Goal: Information Seeking & Learning: Check status

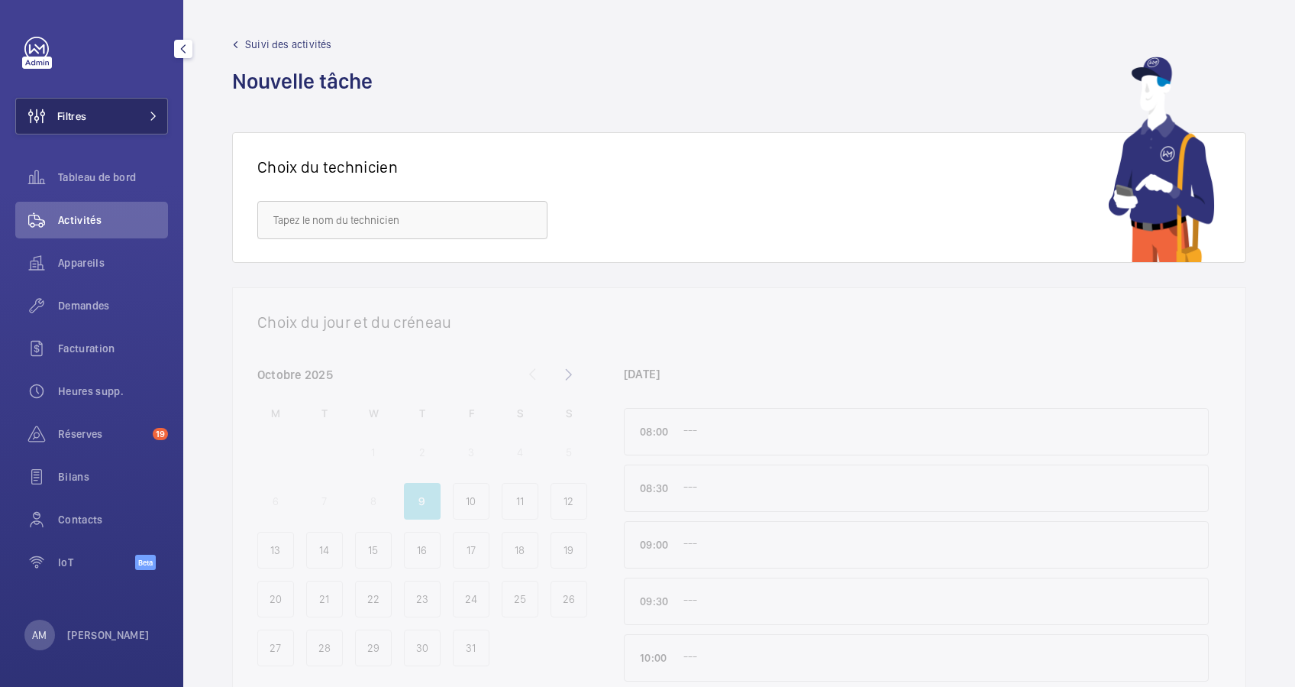
click at [147, 110] on button "Filtres" at bounding box center [91, 116] width 153 height 37
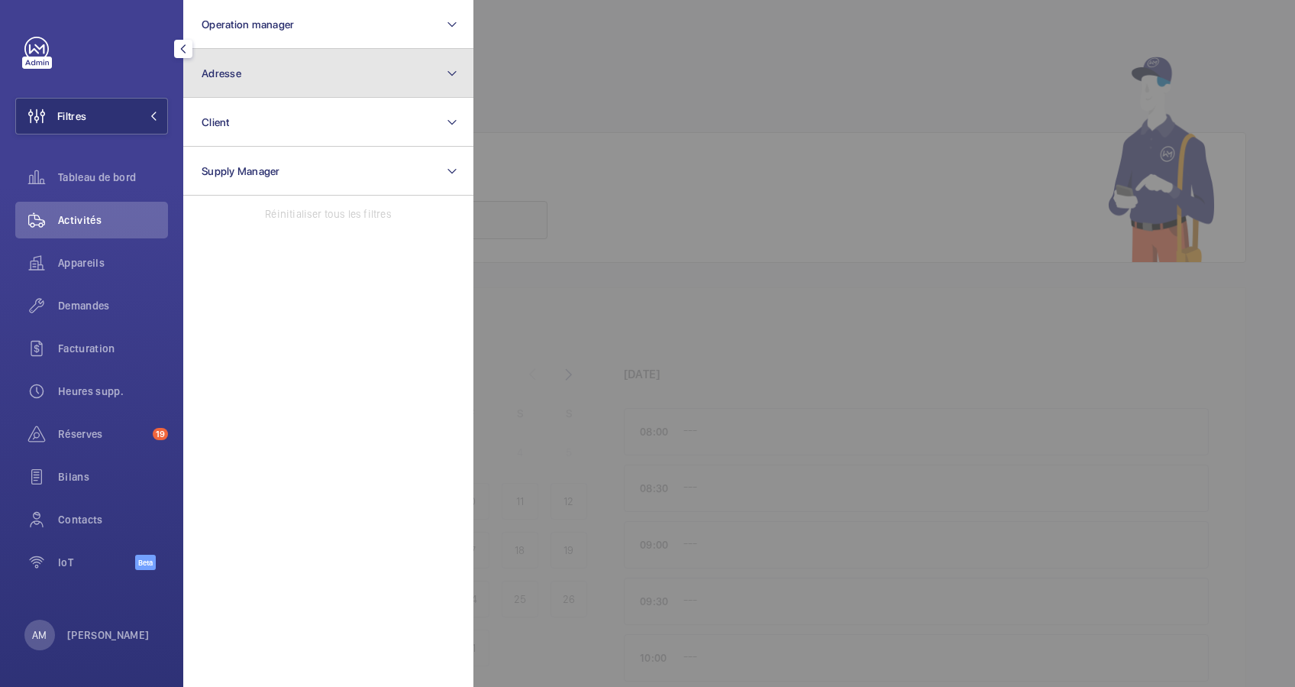
click at [312, 69] on button "Adresse" at bounding box center [328, 73] width 290 height 49
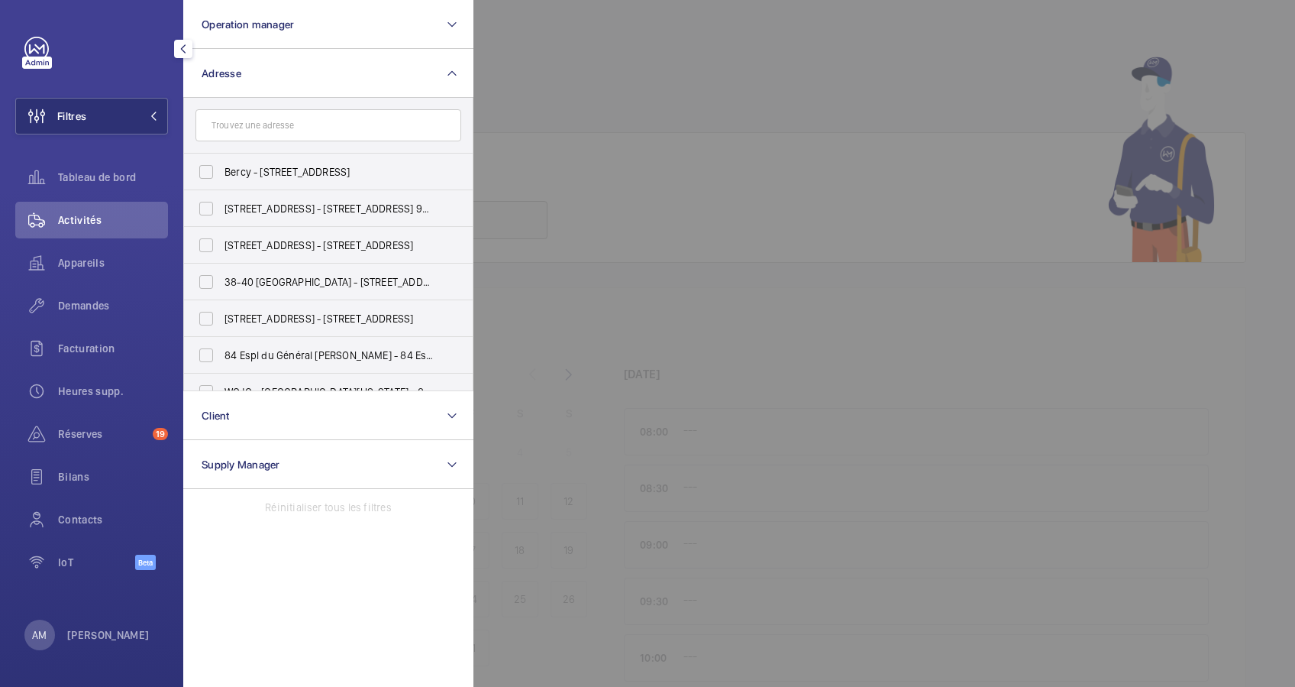
click at [277, 122] on input "text" at bounding box center [328, 125] width 266 height 32
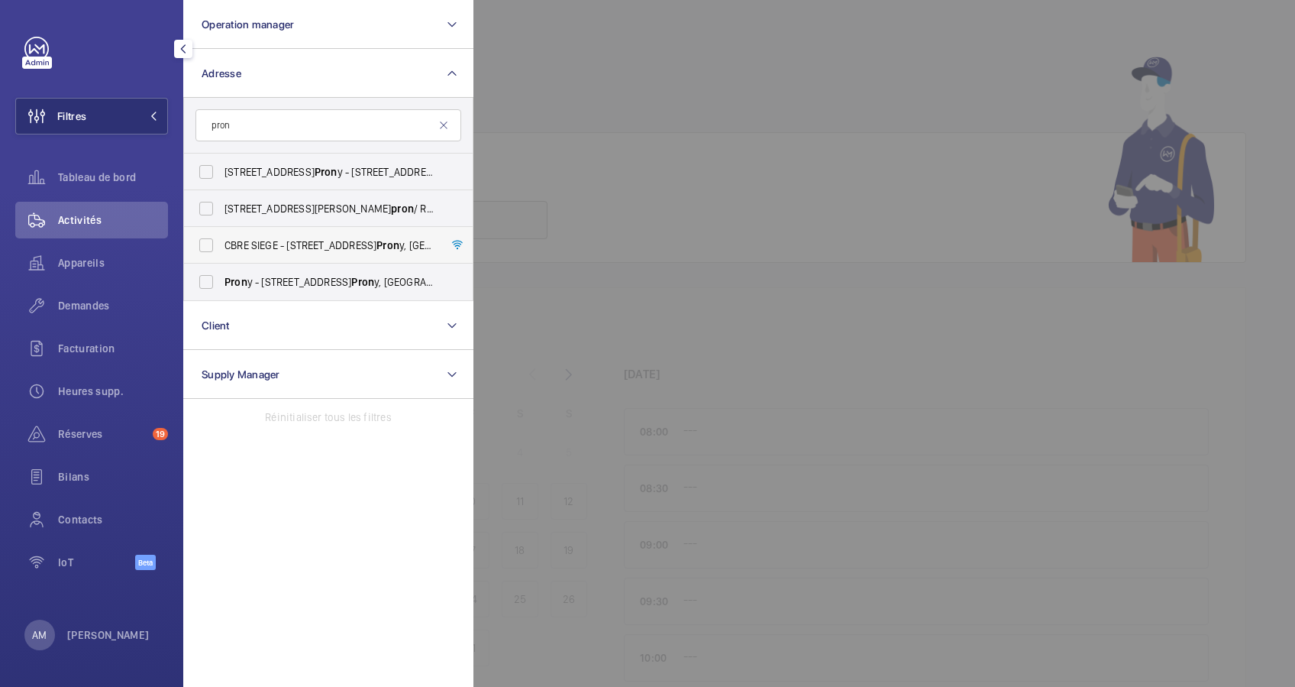
type input "pron"
click at [223, 244] on label "CBRE SIEGE - 76 Rue de Pron y, PARIS 75017" at bounding box center [317, 245] width 266 height 37
click at [221, 244] on input "CBRE SIEGE - 76 Rue de Pron y, PARIS 75017" at bounding box center [206, 245] width 31 height 31
checkbox input "true"
click at [77, 301] on span "Demandes" at bounding box center [113, 305] width 110 height 15
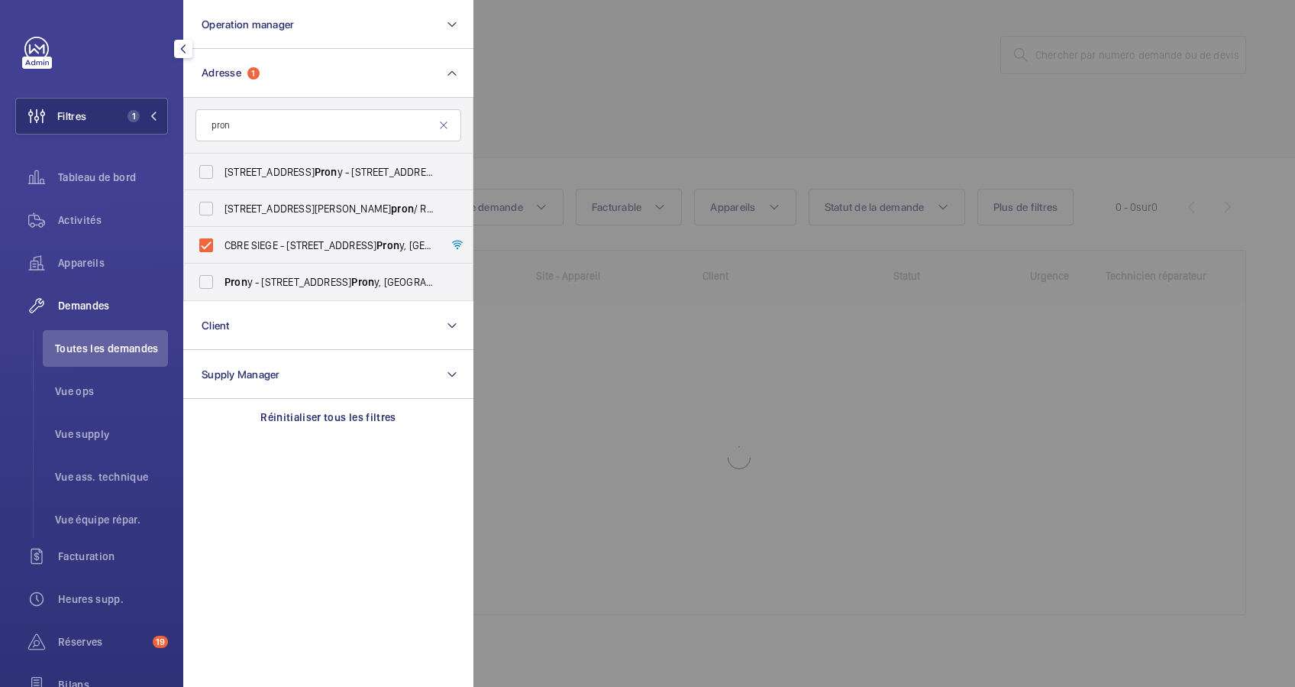
click at [603, 101] on div at bounding box center [1120, 343] width 1295 height 687
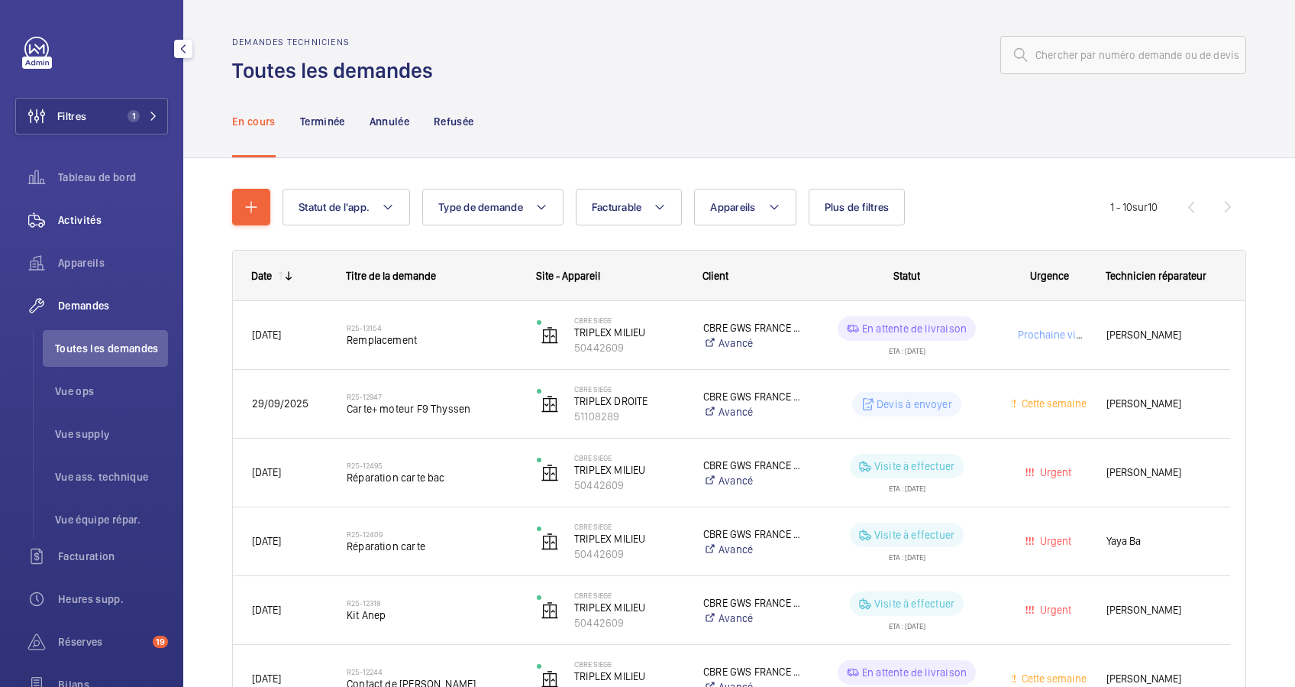
click at [71, 213] on span "Activités" at bounding box center [113, 219] width 110 height 15
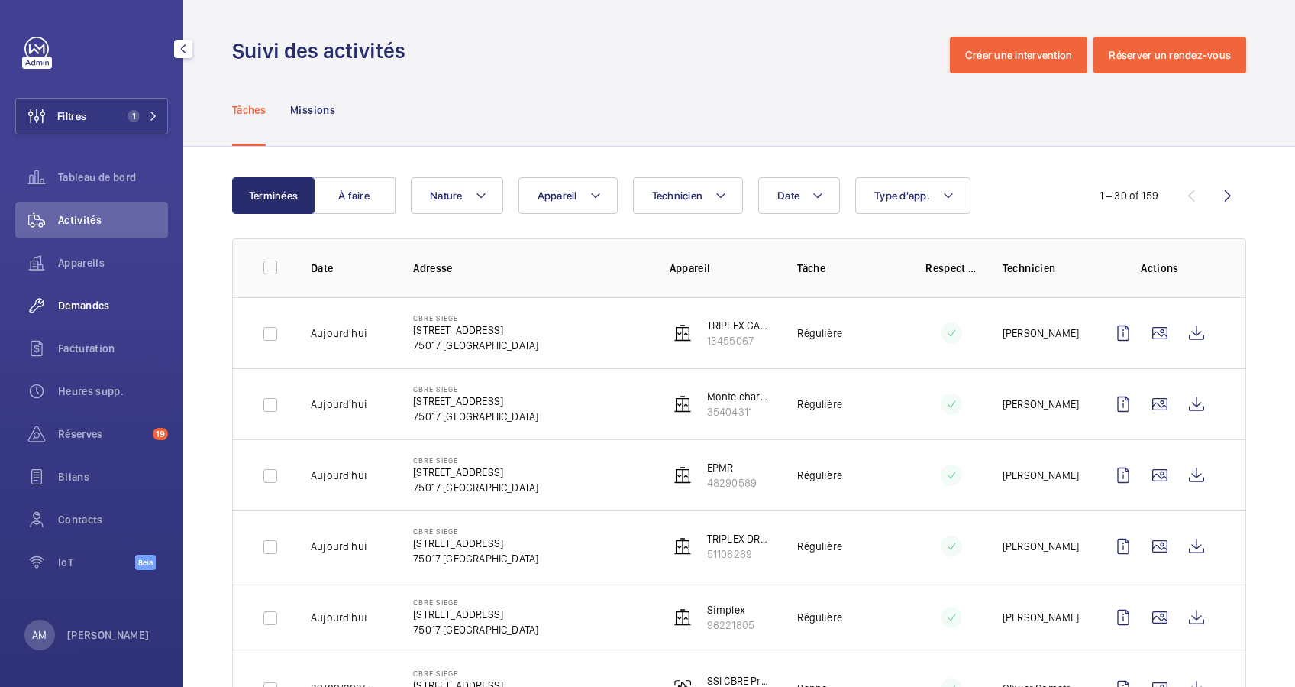
click at [78, 294] on div "Demandes" at bounding box center [91, 305] width 153 height 37
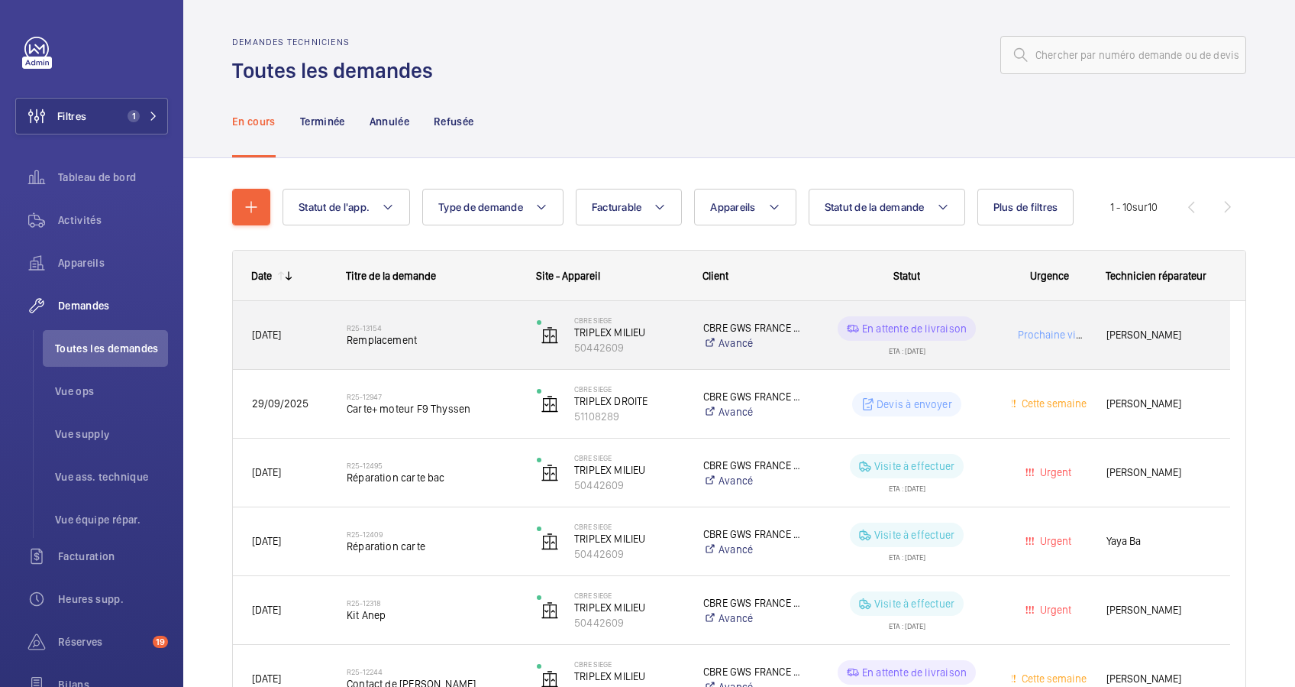
click at [457, 324] on h2 "R25-13154" at bounding box center [432, 327] width 170 height 9
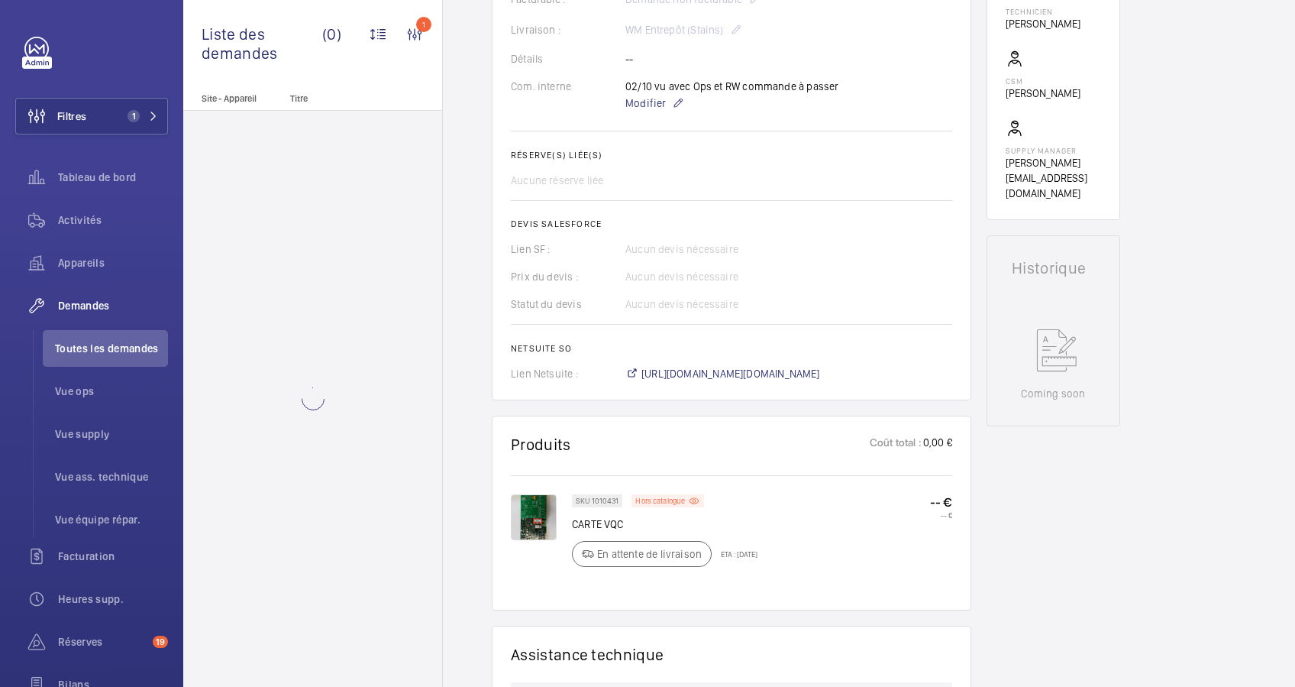
scroll to position [570, 0]
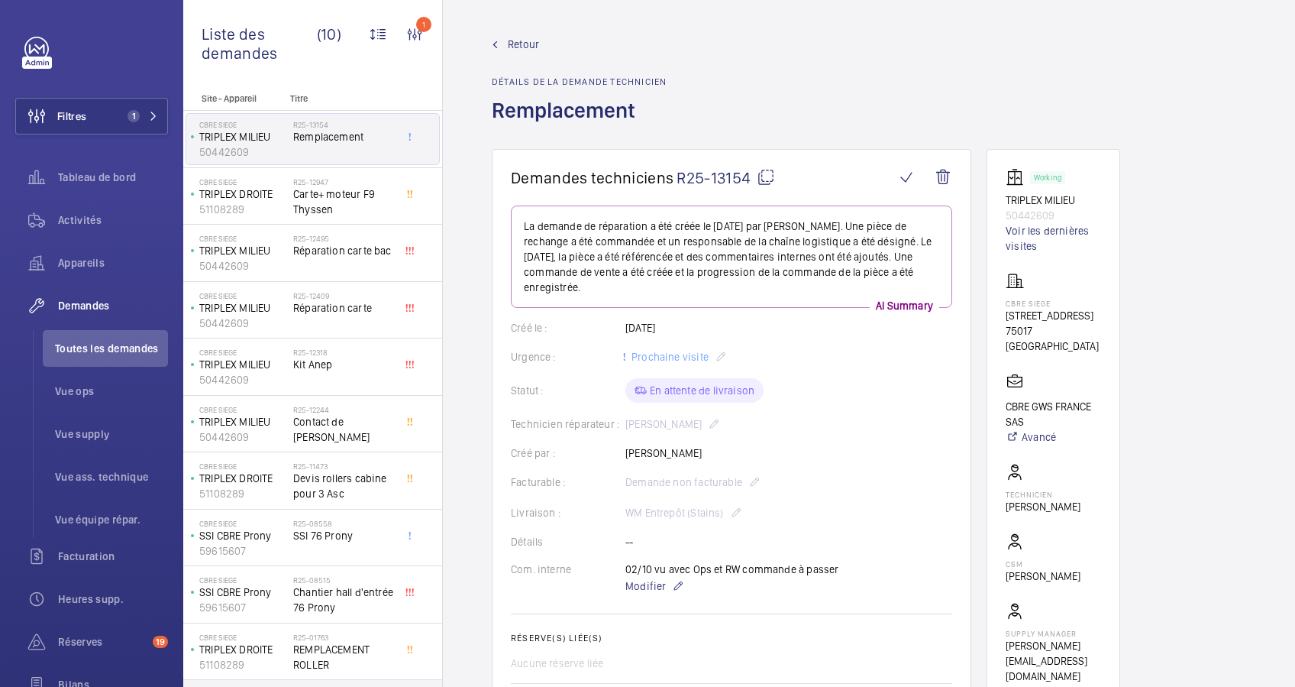
click at [761, 173] on mat-icon at bounding box center [766, 177] width 18 height 18
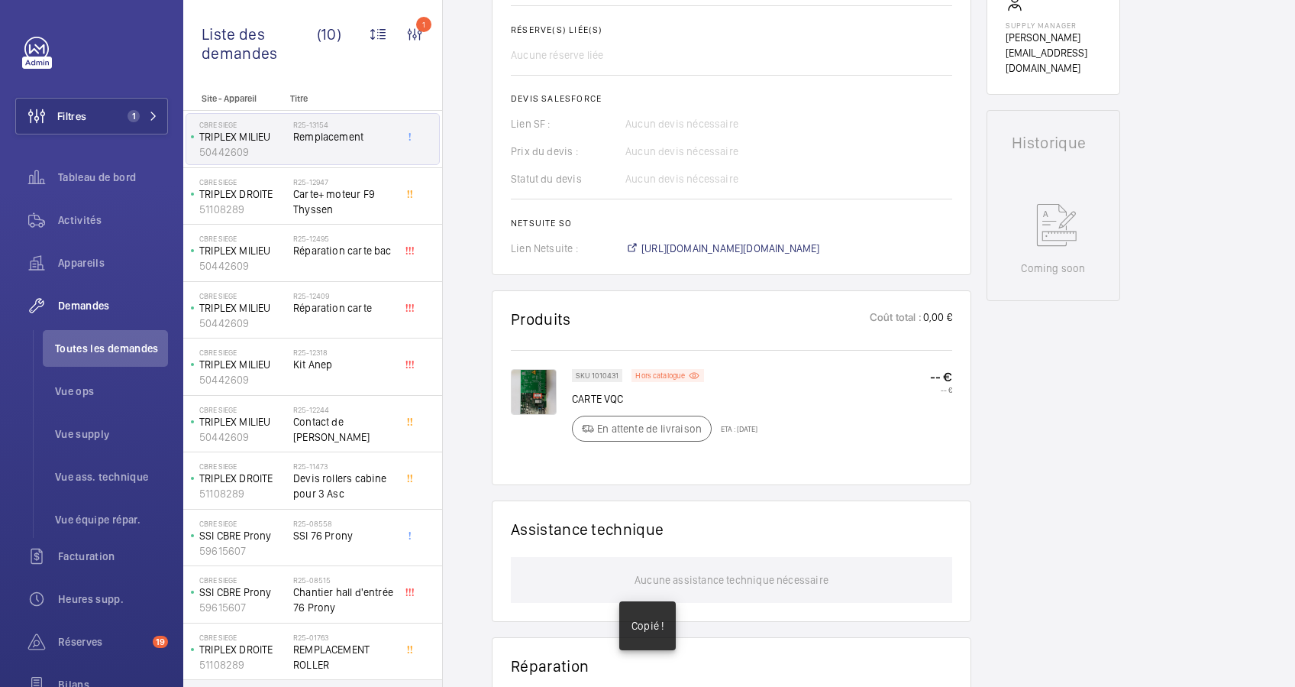
scroll to position [611, 0]
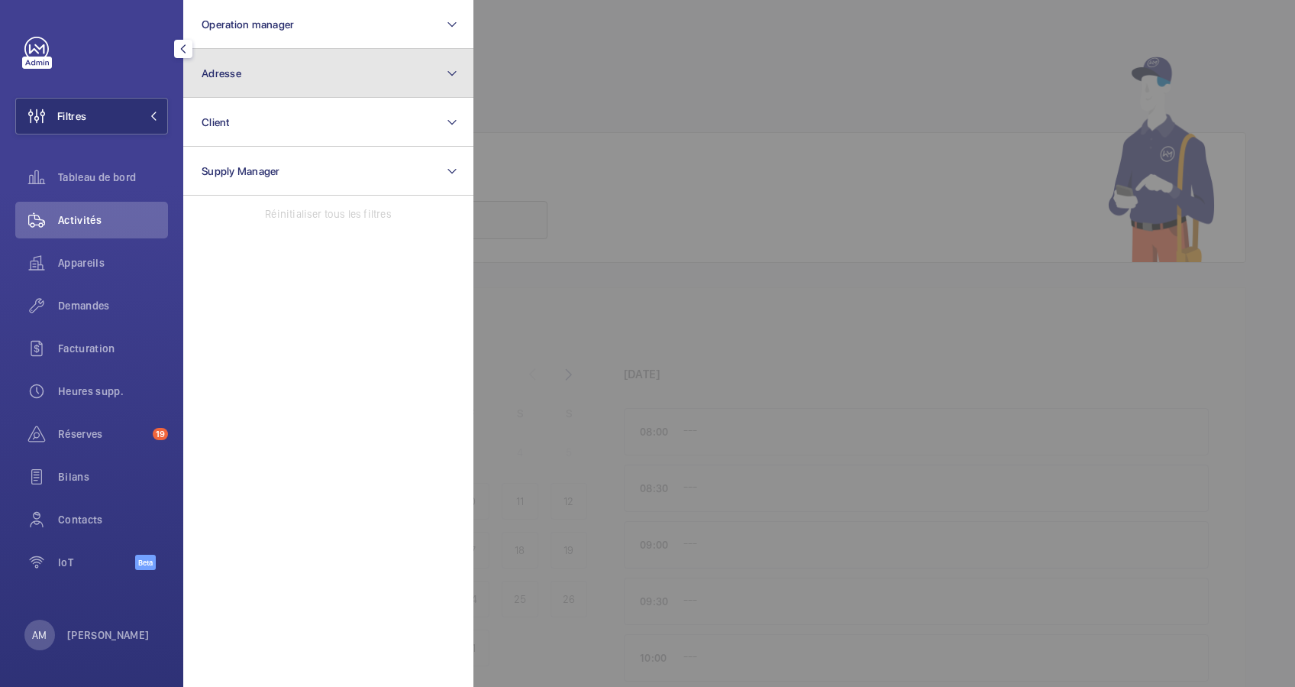
click at [287, 79] on button "Adresse" at bounding box center [328, 73] width 290 height 49
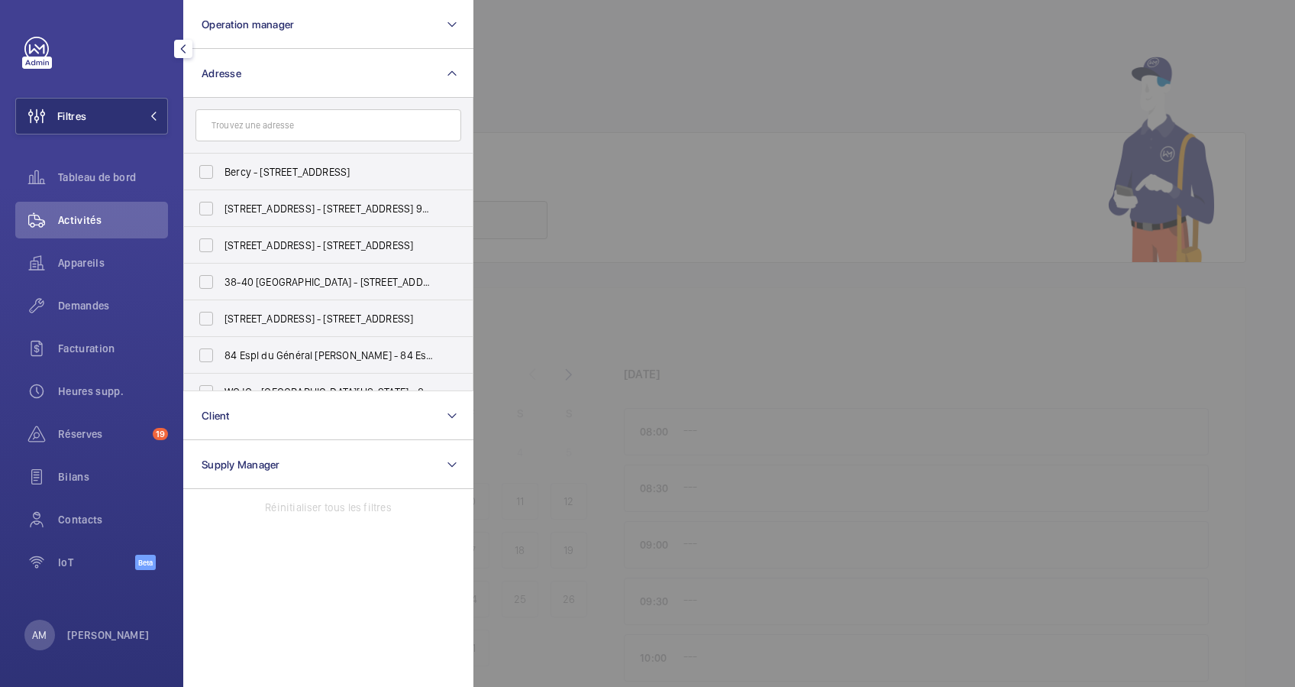
click at [263, 124] on input "text" at bounding box center [328, 125] width 266 height 32
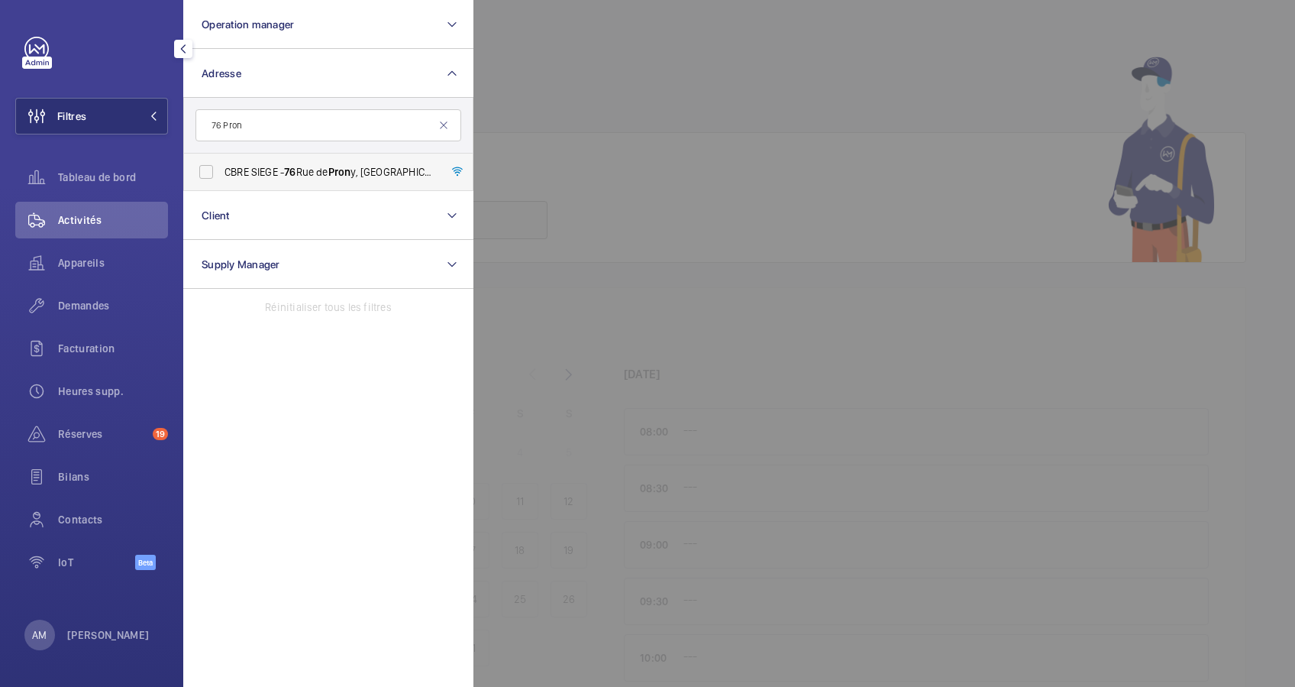
type input "76 Pron"
click at [251, 175] on span "CBRE SIEGE - 76 Rue de Pron y, PARIS 75017" at bounding box center [330, 171] width 210 height 15
click at [221, 175] on input "CBRE SIEGE - 76 Rue de Pron y, PARIS 75017" at bounding box center [206, 172] width 31 height 31
checkbox input "true"
click at [71, 302] on span "Demandes" at bounding box center [113, 305] width 110 height 15
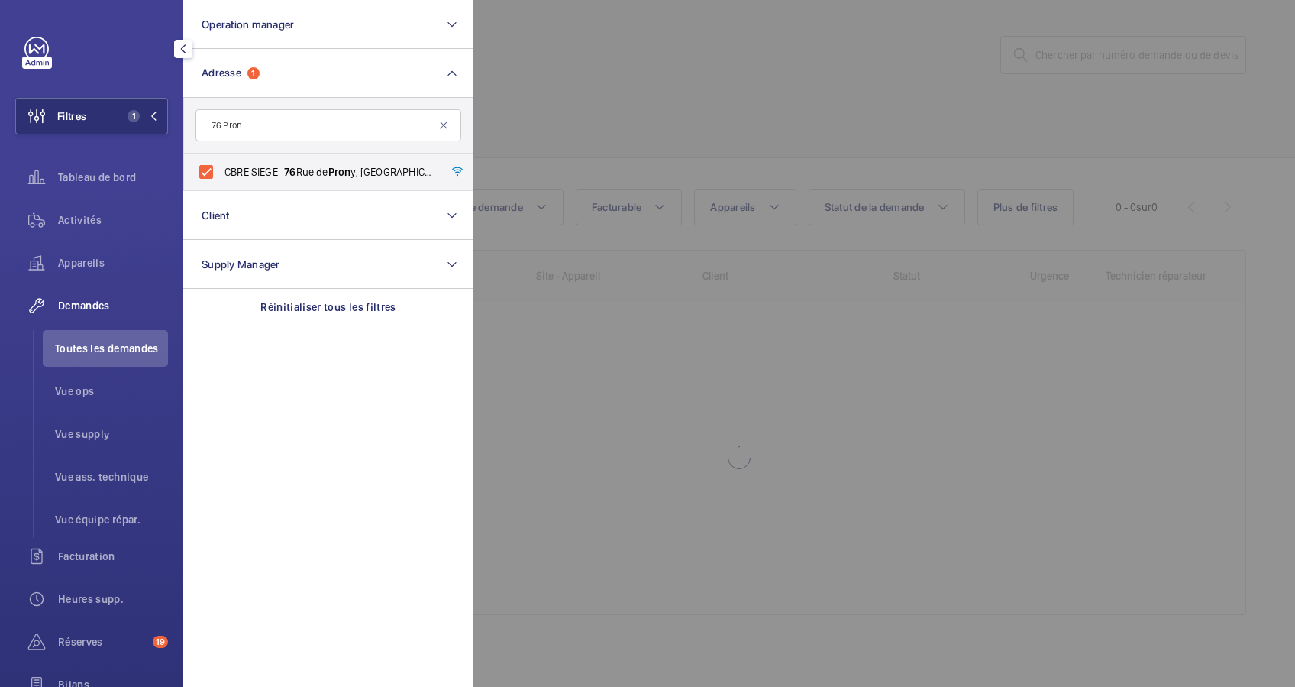
click at [525, 117] on div at bounding box center [1120, 343] width 1295 height 687
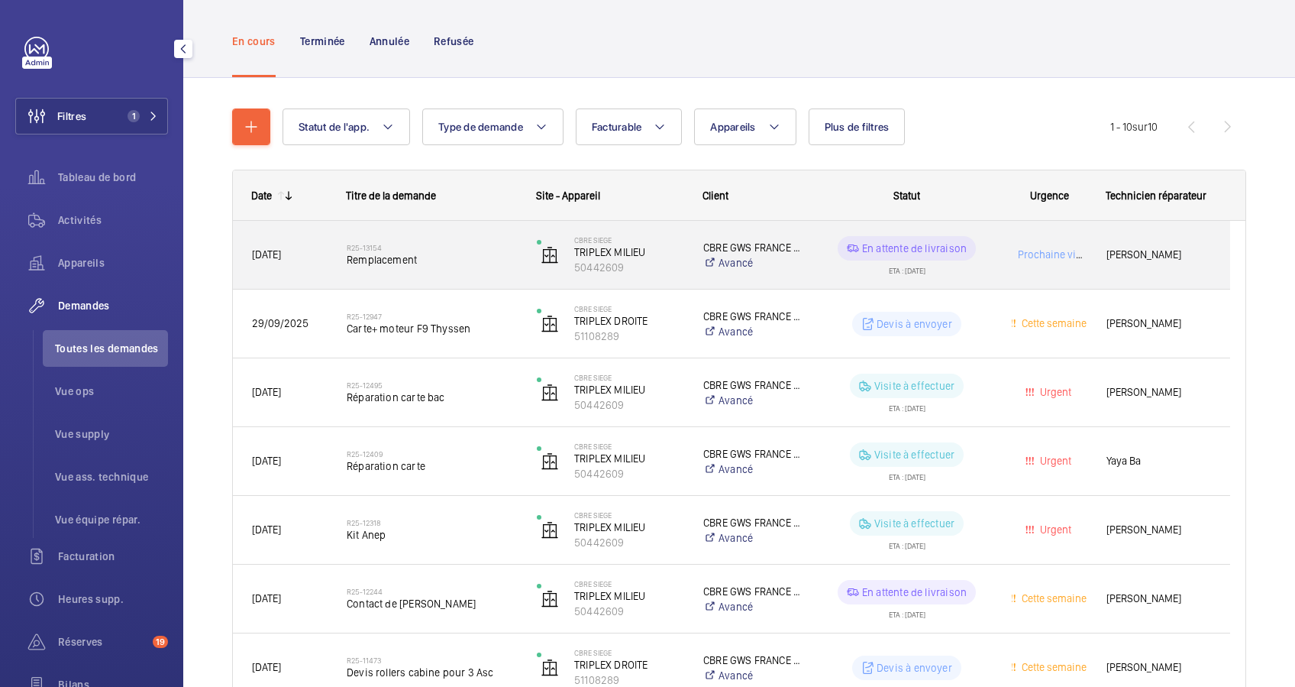
scroll to position [102, 0]
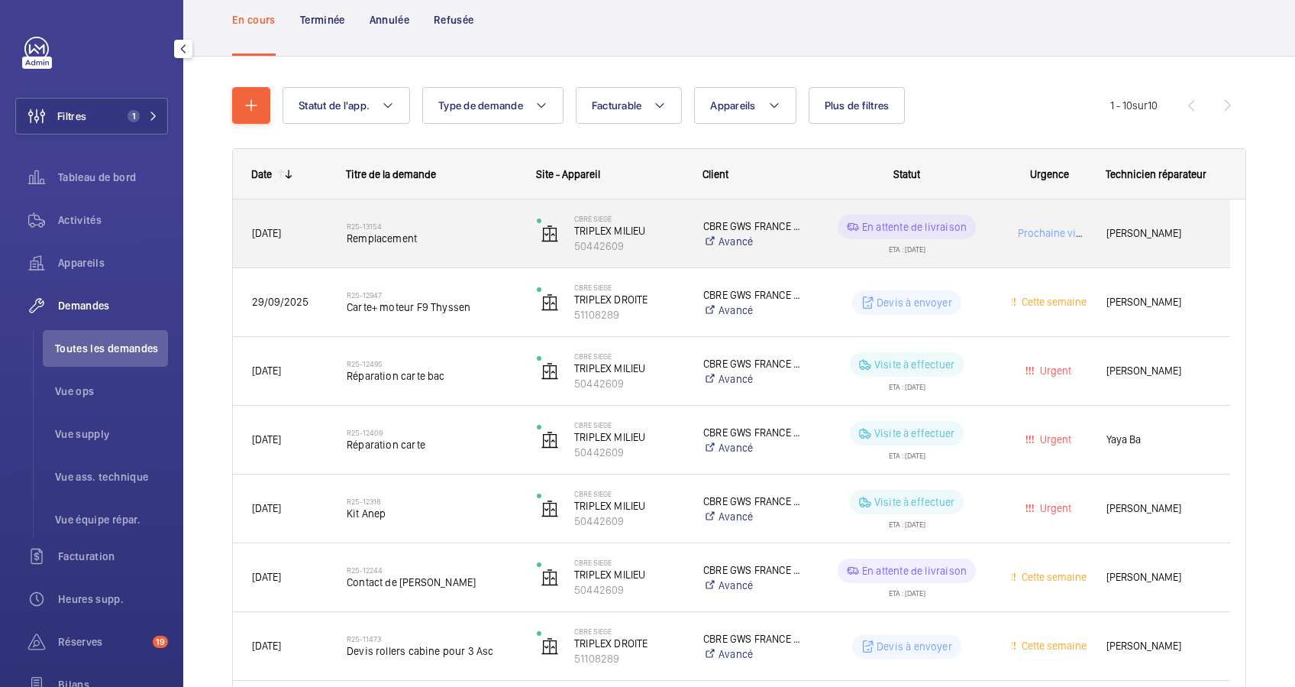
click at [463, 234] on span "Remplacement" at bounding box center [432, 238] width 170 height 15
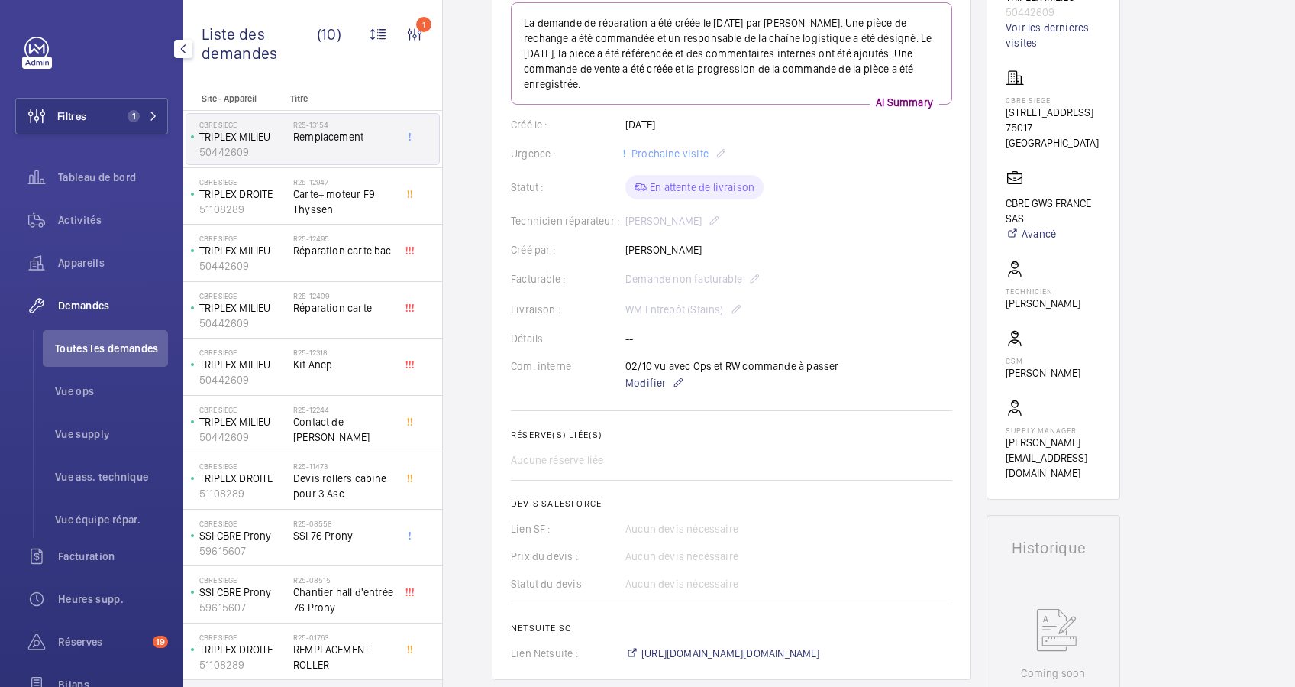
scroll to position [102, 0]
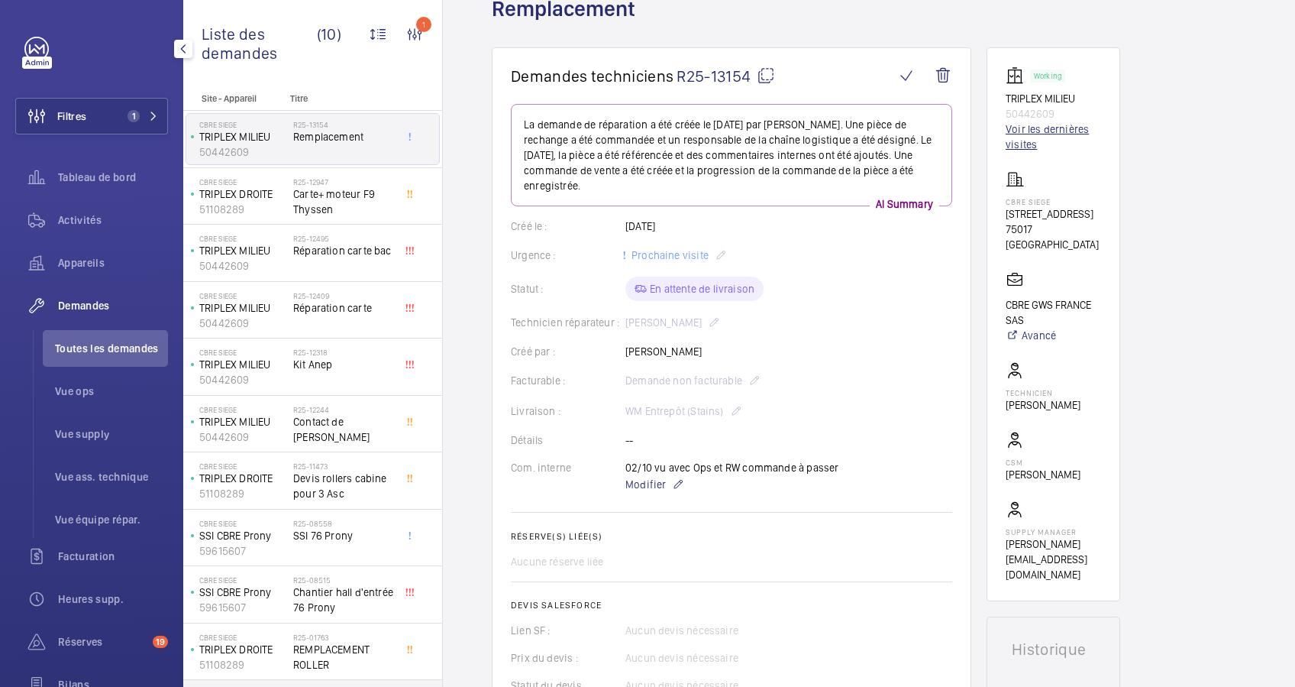
click at [1029, 134] on link "Voir les dernières visites" at bounding box center [1053, 136] width 95 height 31
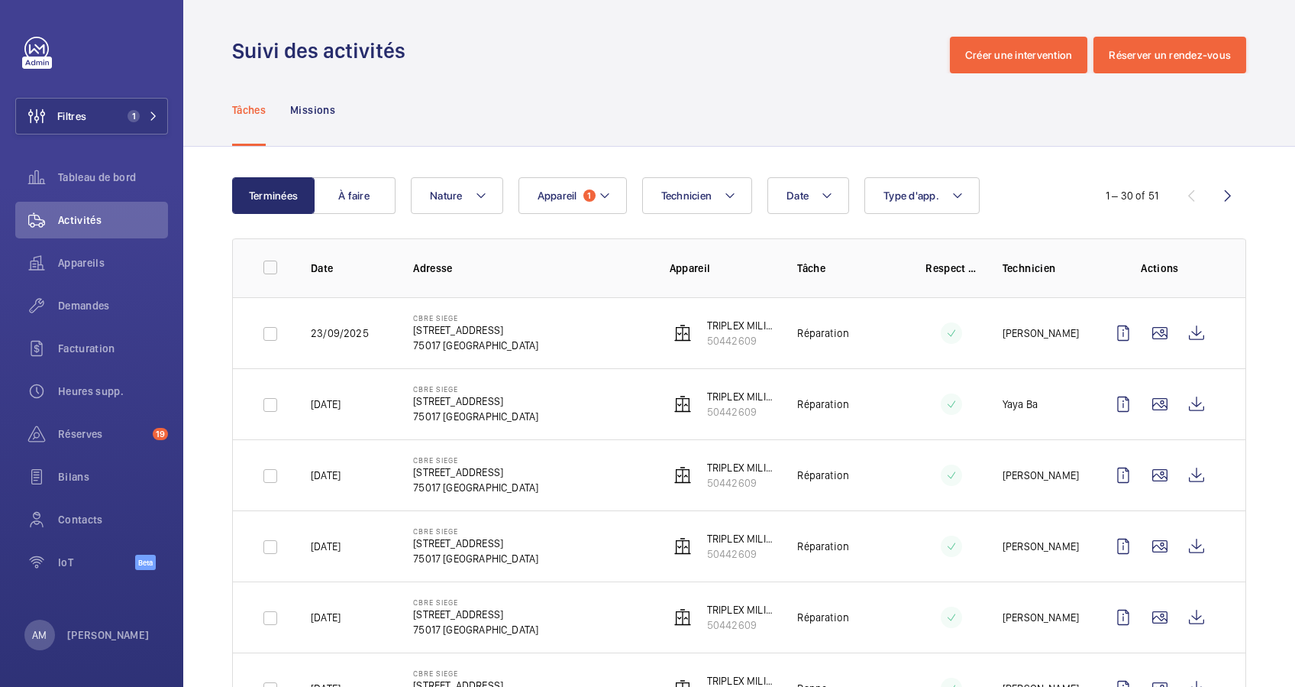
drag, startPoint x: 441, startPoint y: 324, endPoint x: 493, endPoint y: 321, distance: 52.8
click at [493, 321] on td "CBRE SIEGE 76 Rue de Prony 75017 PARIS" at bounding box center [517, 332] width 256 height 71
drag, startPoint x: 460, startPoint y: 330, endPoint x: 409, endPoint y: 330, distance: 50.4
click at [409, 330] on td "CBRE SIEGE 76 Rue de Prony 75017 PARIS" at bounding box center [517, 332] width 256 height 71
drag, startPoint x: 409, startPoint y: 330, endPoint x: 418, endPoint y: 330, distance: 8.4
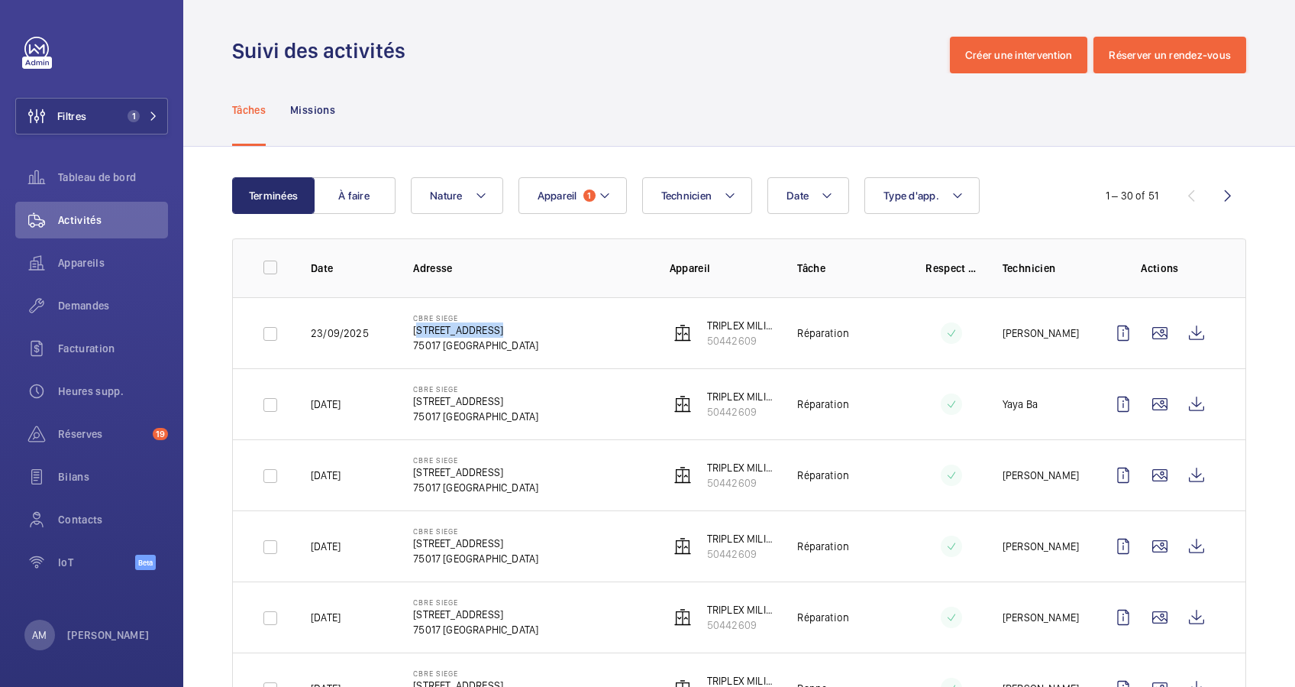
copy p "[STREET_ADDRESS]"
click at [153, 116] on mat-icon at bounding box center [153, 115] width 9 height 9
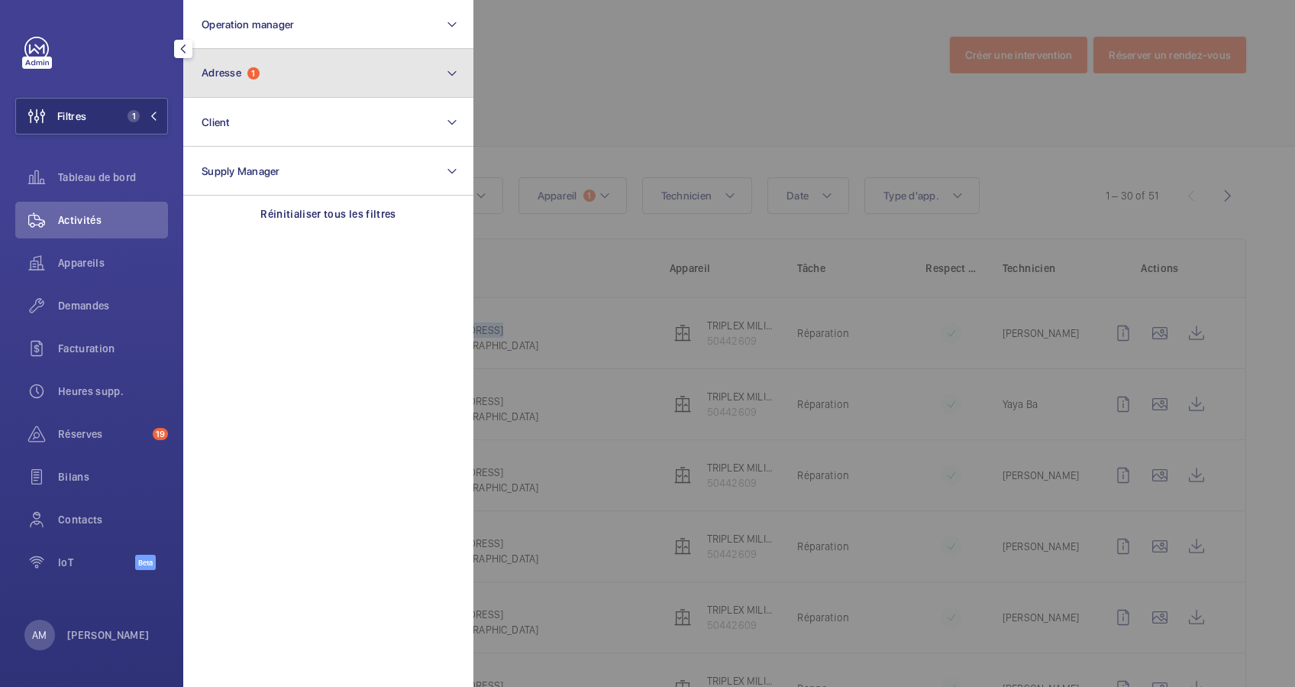
click at [289, 58] on button "Adresse 1" at bounding box center [328, 73] width 290 height 49
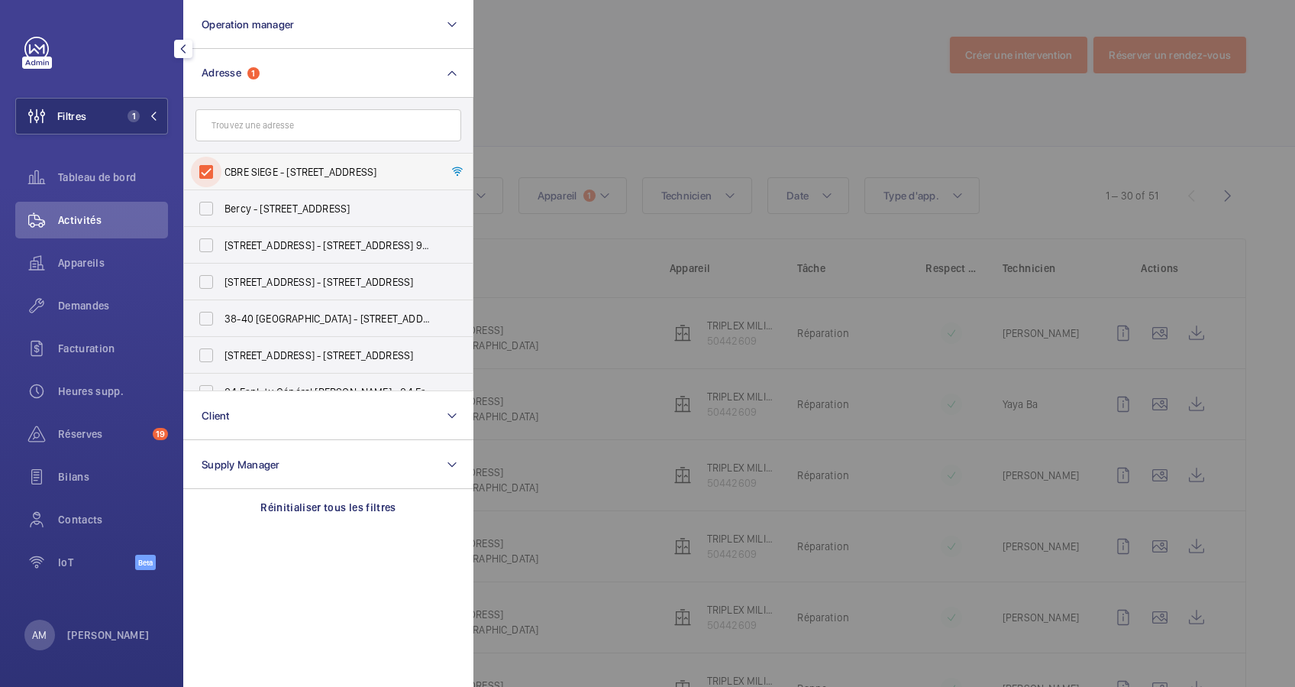
click at [220, 170] on input "CBRE SIEGE - 76 Rue de Prony, PARIS 75017" at bounding box center [206, 172] width 31 height 31
checkbox input "false"
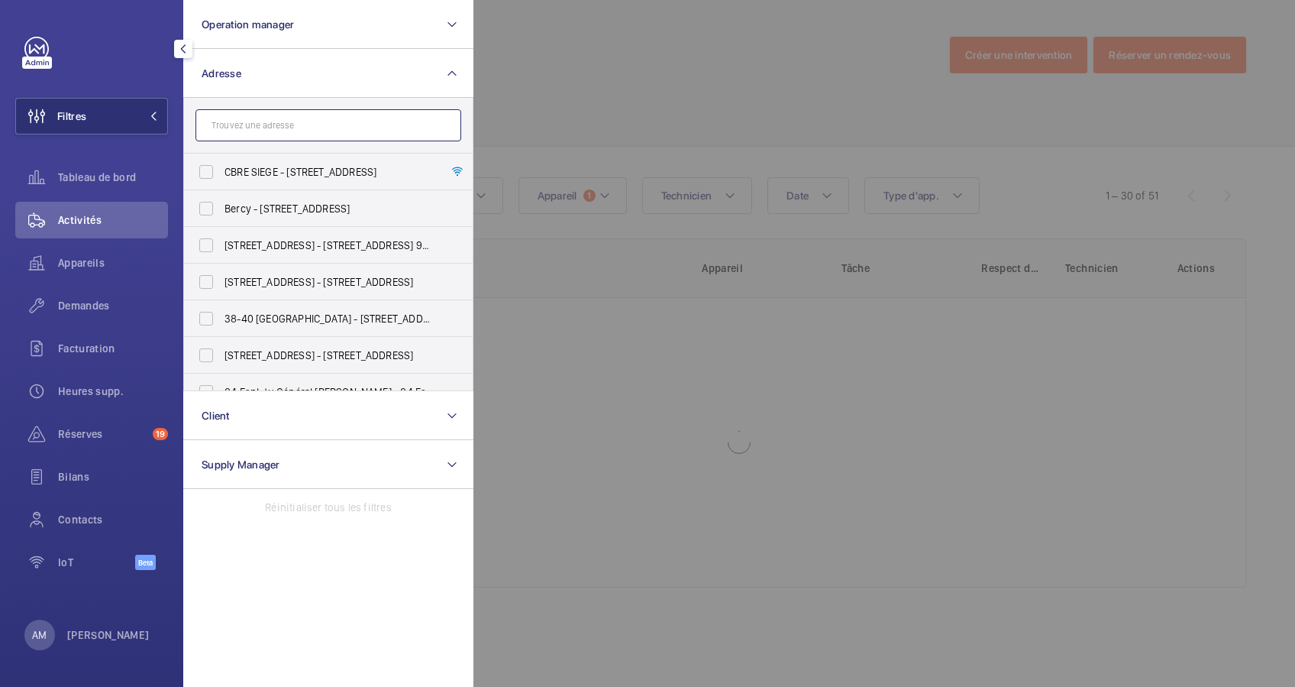
click at [241, 137] on input "text" at bounding box center [328, 125] width 266 height 32
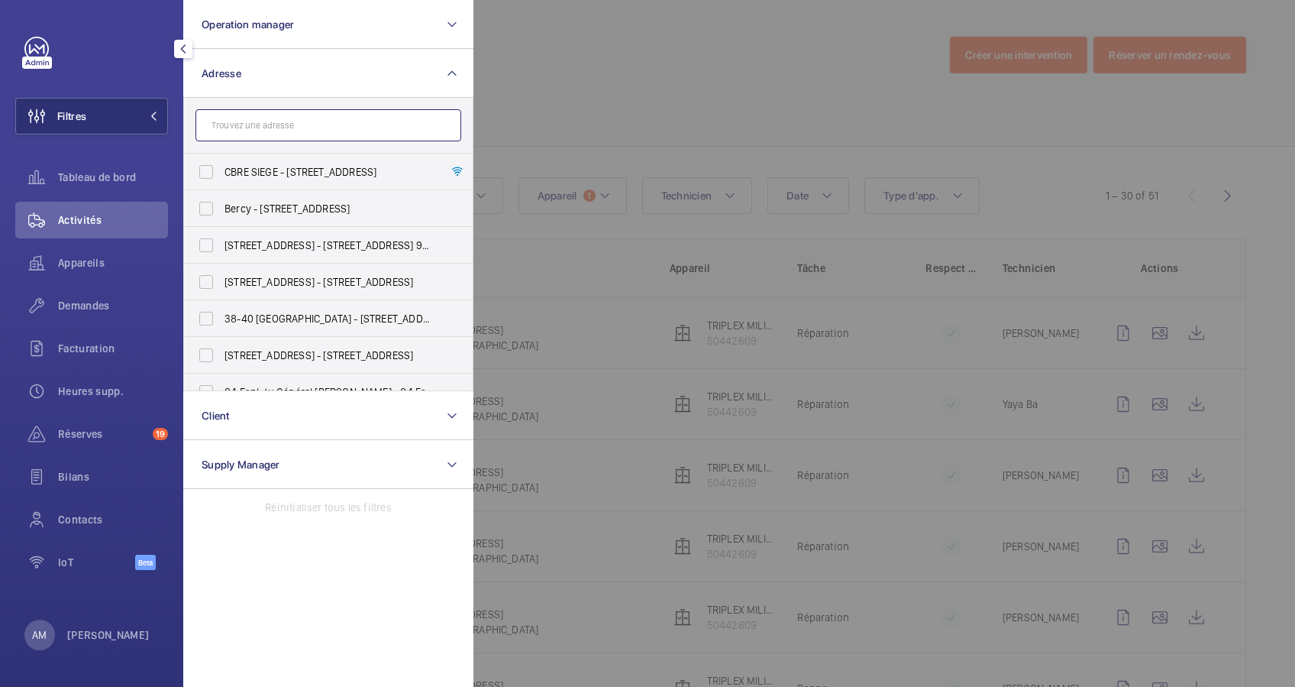
paste input "[STREET_ADDRESS]"
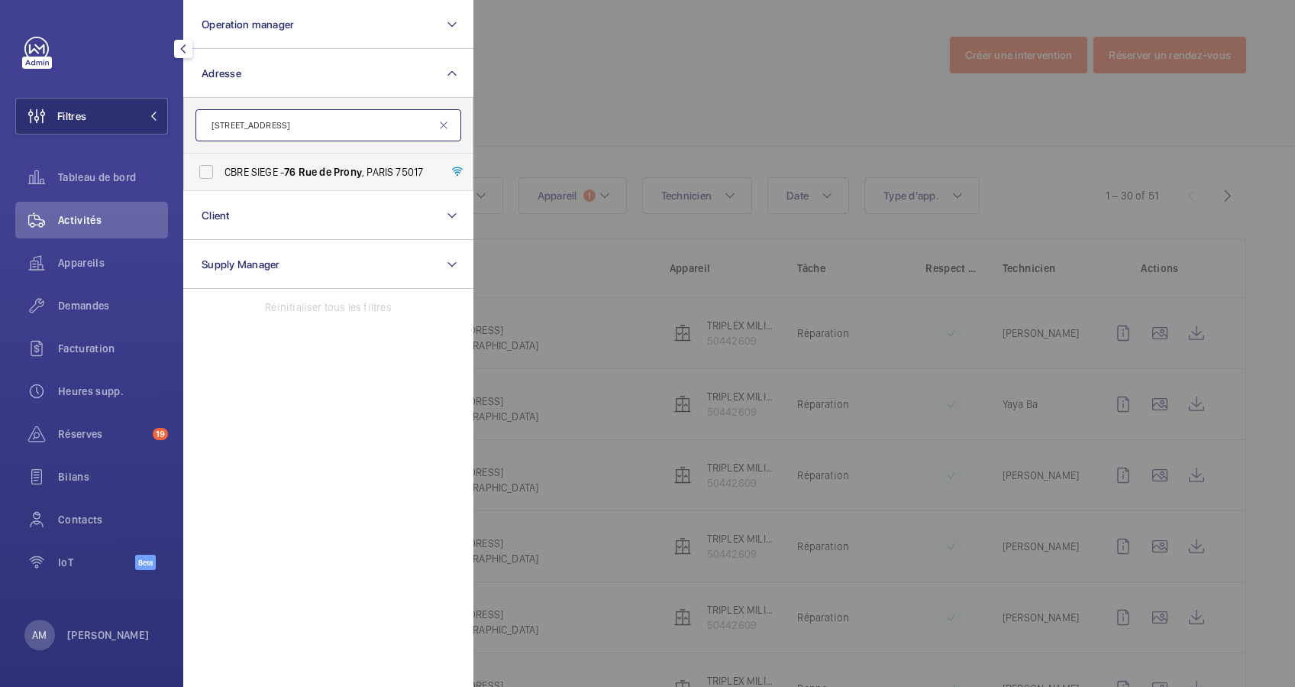
type input "[STREET_ADDRESS]"
click at [225, 169] on span "CBRE SIEGE - 76 Rue de Prony , PARIS 75017" at bounding box center [330, 171] width 210 height 15
click at [221, 169] on input "CBRE SIEGE - 76 Rue de Prony , PARIS 75017" at bounding box center [206, 172] width 31 height 31
checkbox input "true"
click at [672, 90] on div at bounding box center [1120, 343] width 1295 height 687
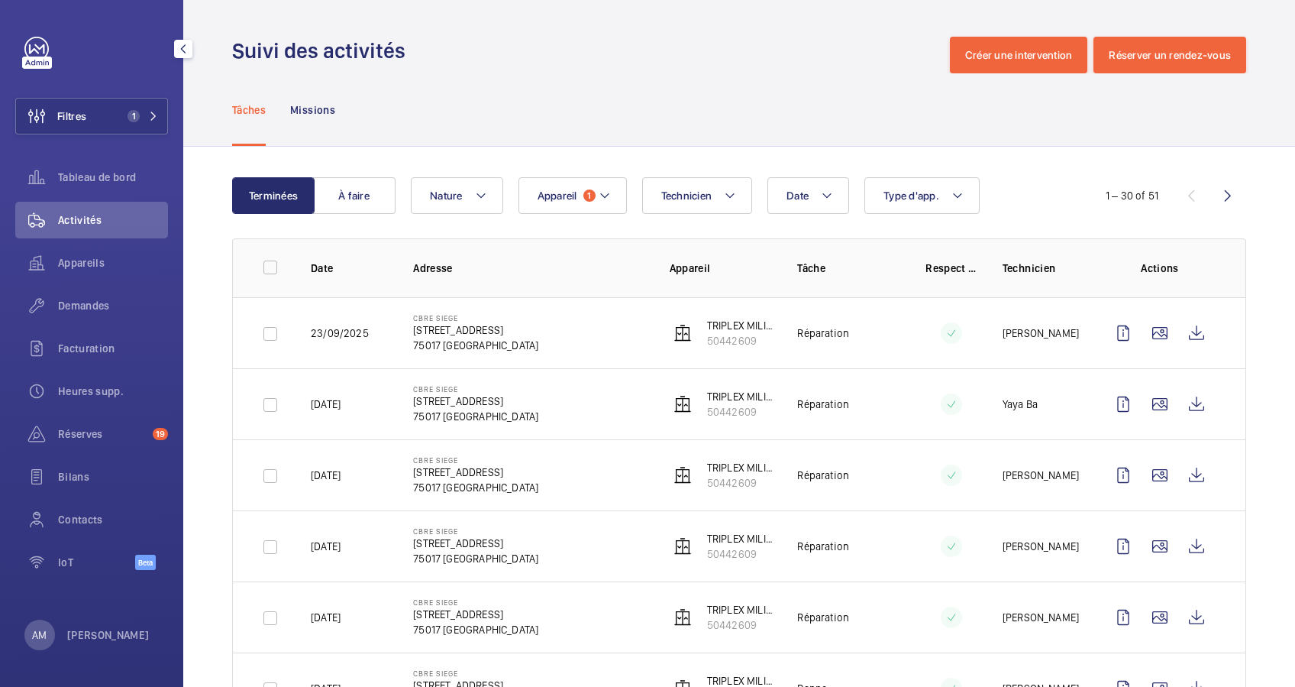
drag, startPoint x: 134, startPoint y: 110, endPoint x: 172, endPoint y: 97, distance: 39.6
click at [137, 108] on button "Filtres 1" at bounding box center [91, 116] width 153 height 37
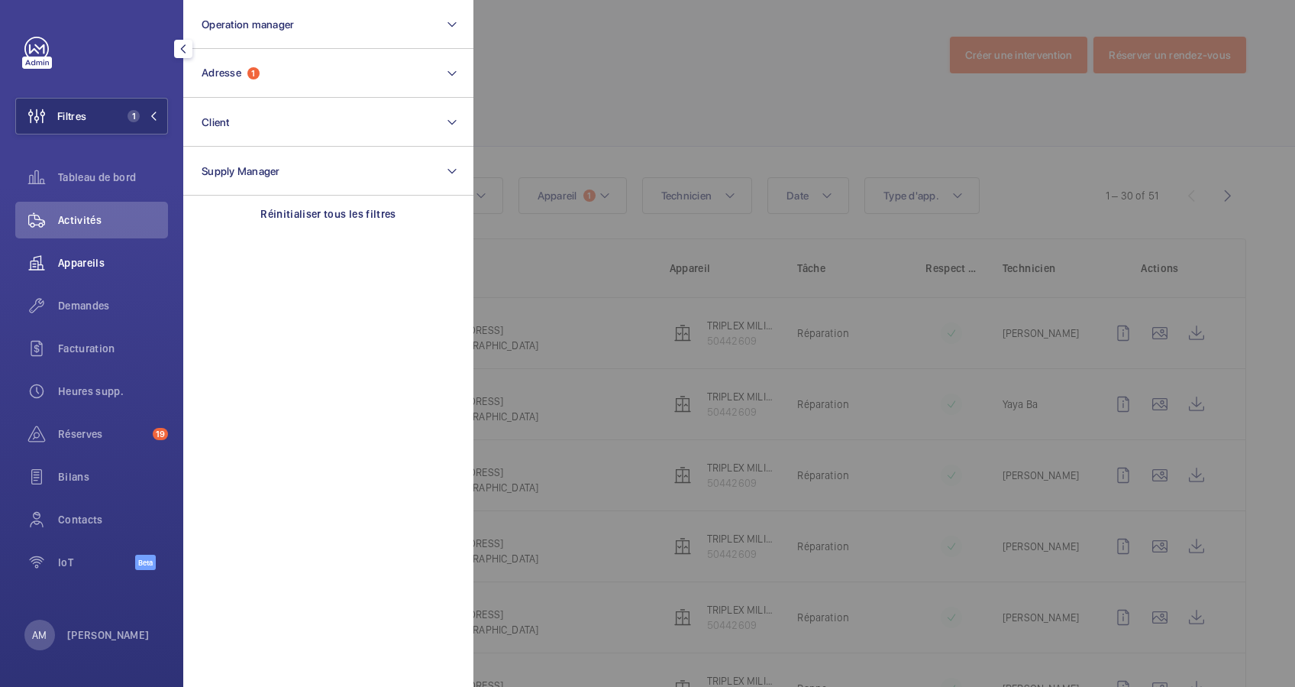
click at [92, 257] on span "Appareils" at bounding box center [113, 262] width 110 height 15
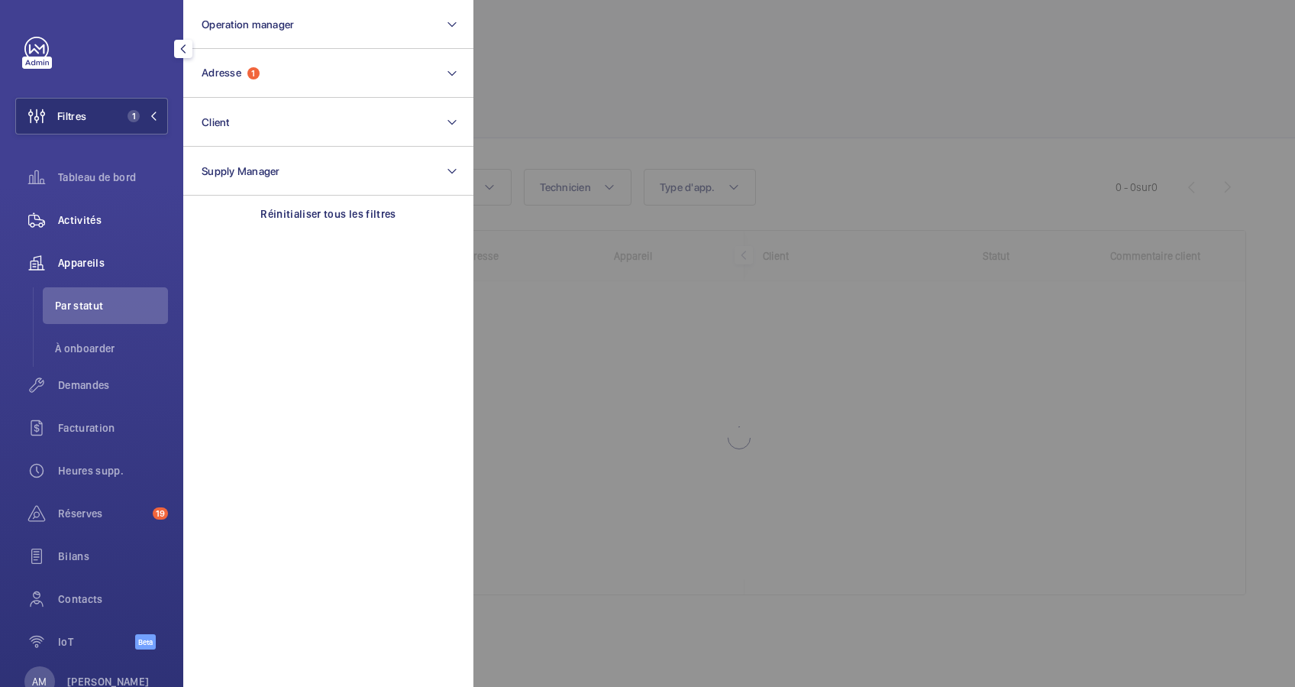
click at [98, 220] on span "Activités" at bounding box center [113, 219] width 110 height 15
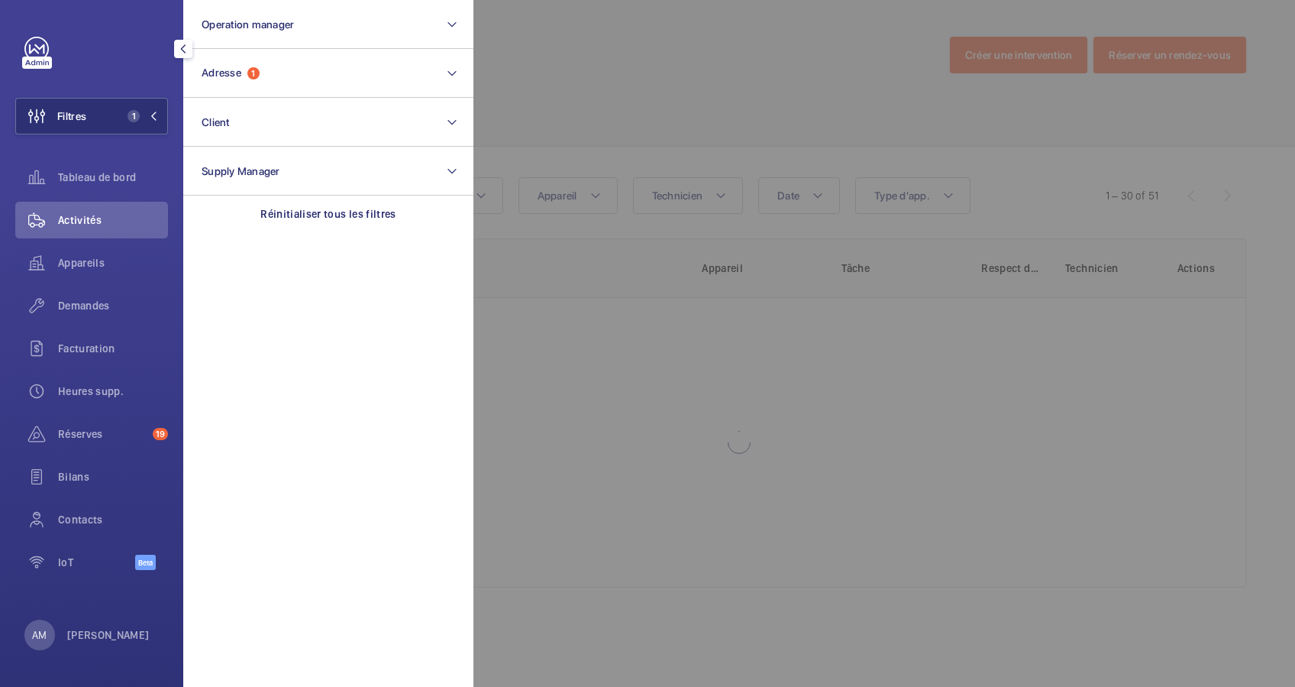
click at [603, 113] on div at bounding box center [1120, 343] width 1295 height 687
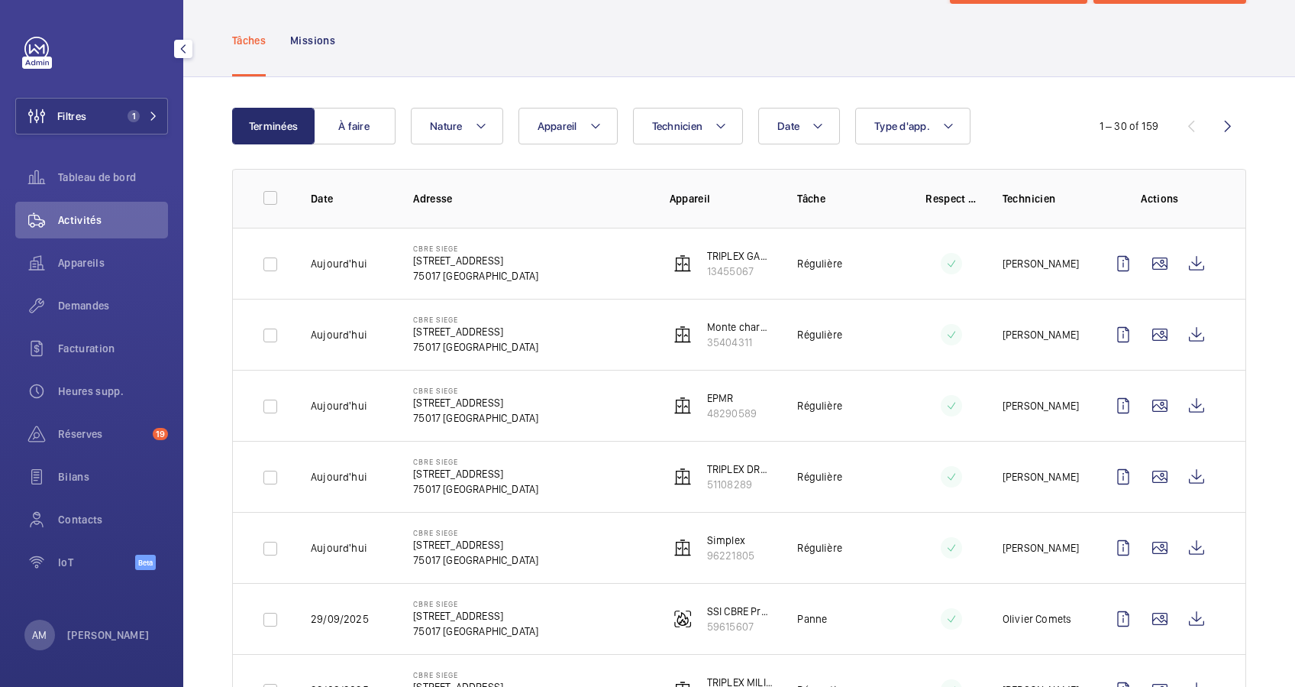
scroll to position [102, 0]
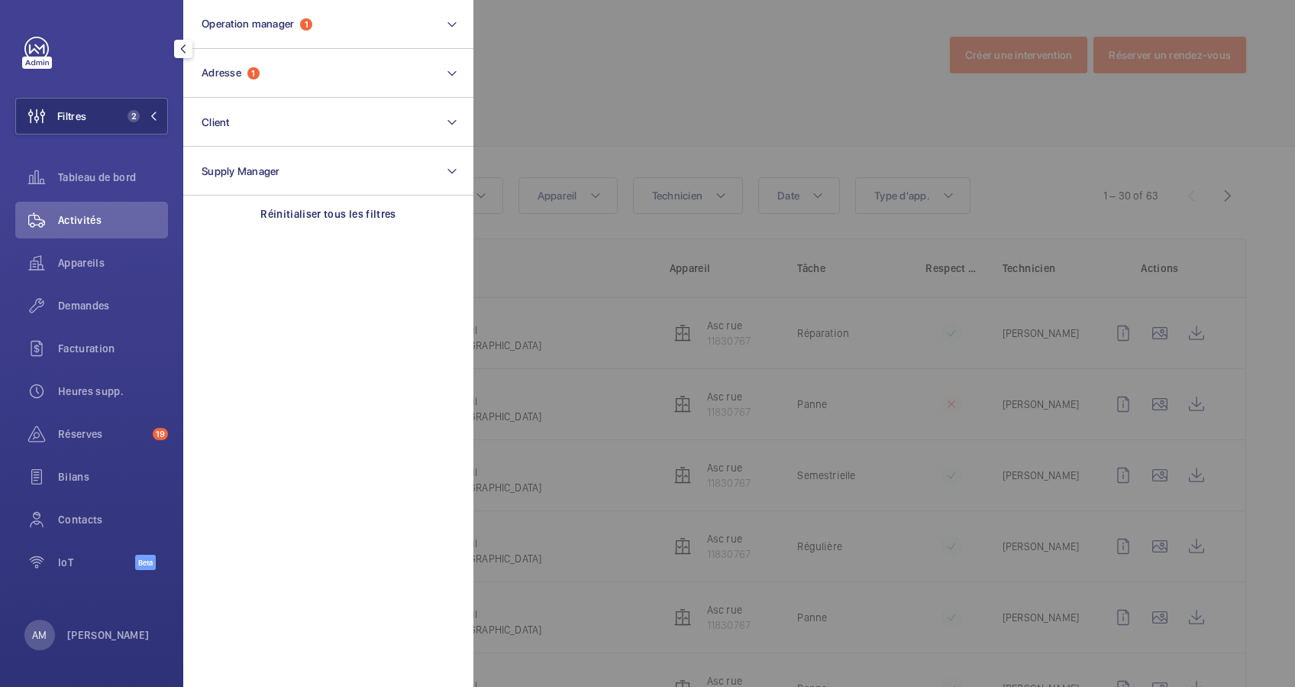
click at [269, 67] on button "Adresse 1" at bounding box center [328, 73] width 290 height 49
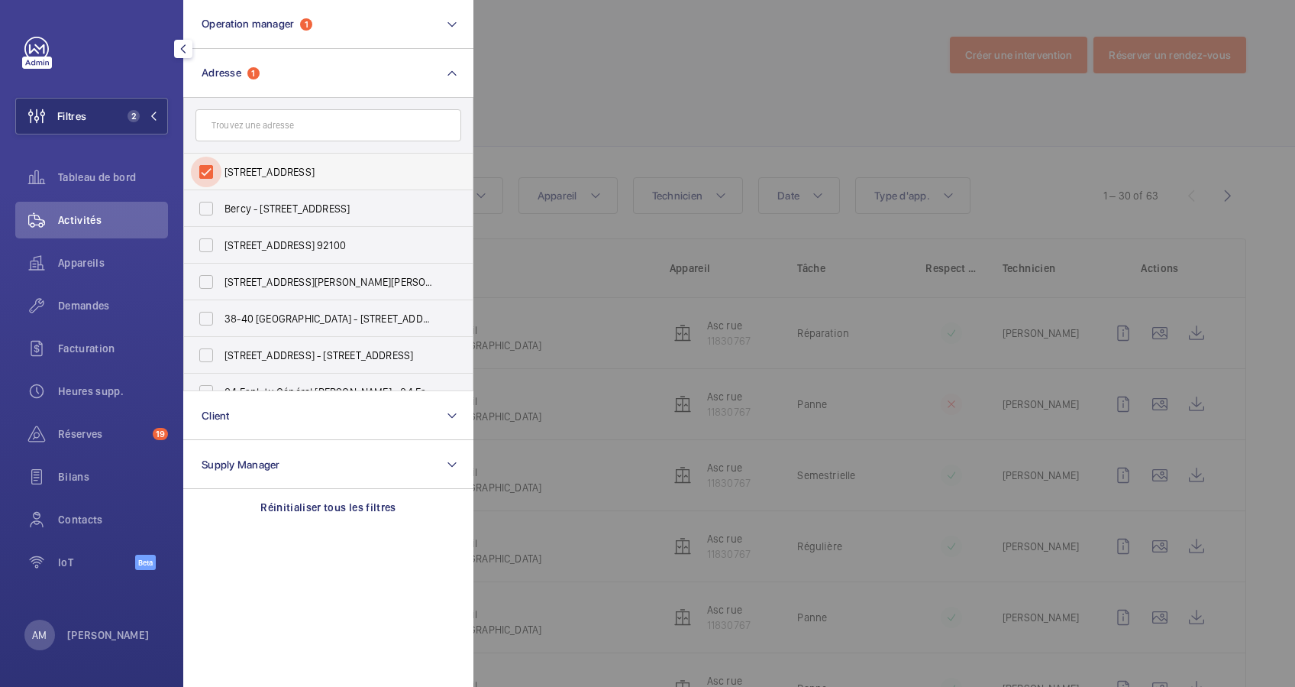
drag, startPoint x: 202, startPoint y: 171, endPoint x: 245, endPoint y: 136, distance: 55.9
click at [203, 170] on input "[STREET_ADDRESS]" at bounding box center [206, 172] width 31 height 31
checkbox input "false"
drag, startPoint x: 250, startPoint y: 134, endPoint x: 271, endPoint y: 118, distance: 26.3
click at [257, 128] on input "text" at bounding box center [328, 125] width 266 height 32
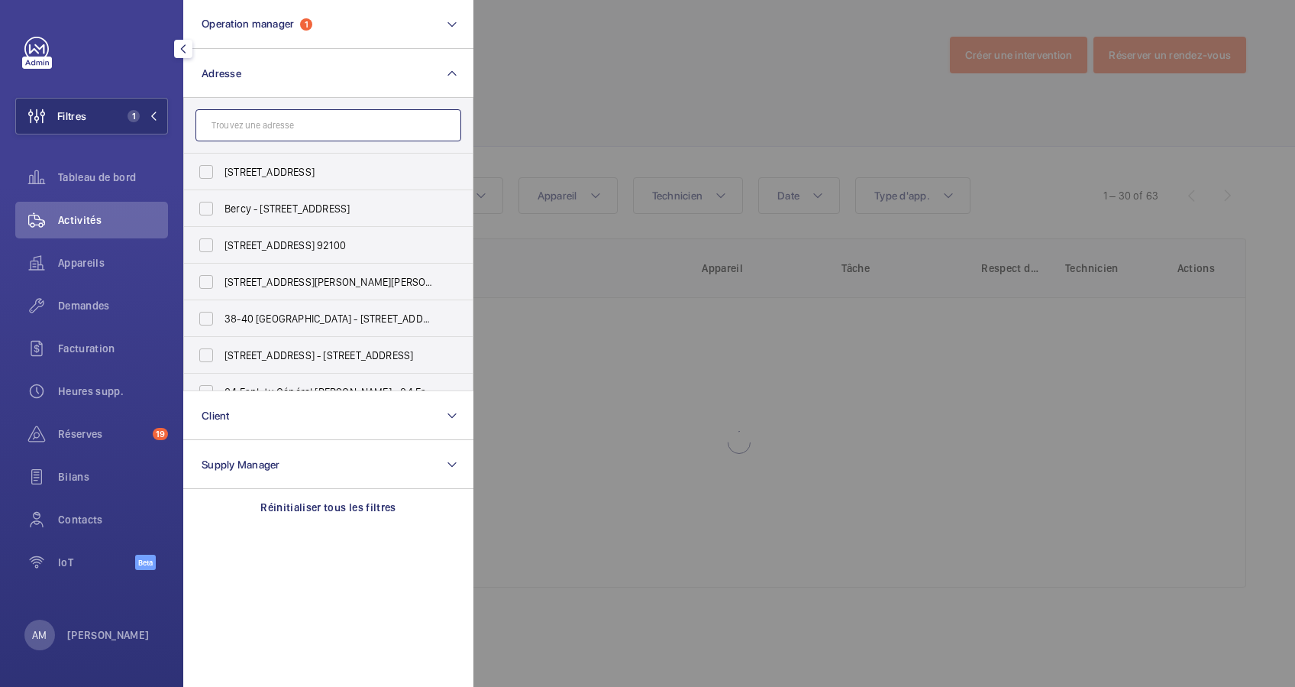
paste input "SOCIETY OPERA"
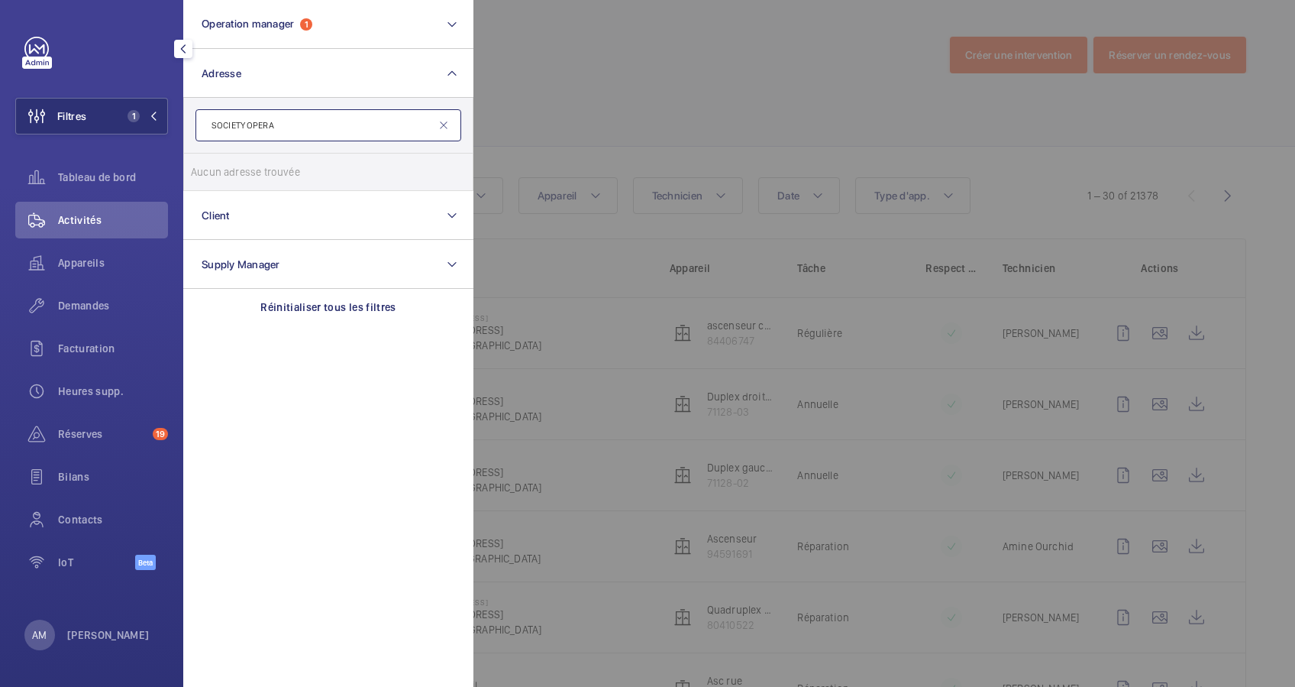
drag, startPoint x: 290, startPoint y: 125, endPoint x: 244, endPoint y: 125, distance: 45.8
click at [244, 125] on input "SOCIETY OPERA" at bounding box center [328, 125] width 266 height 32
type input "SOCIETY"
click at [446, 122] on mat-icon at bounding box center [444, 125] width 12 height 12
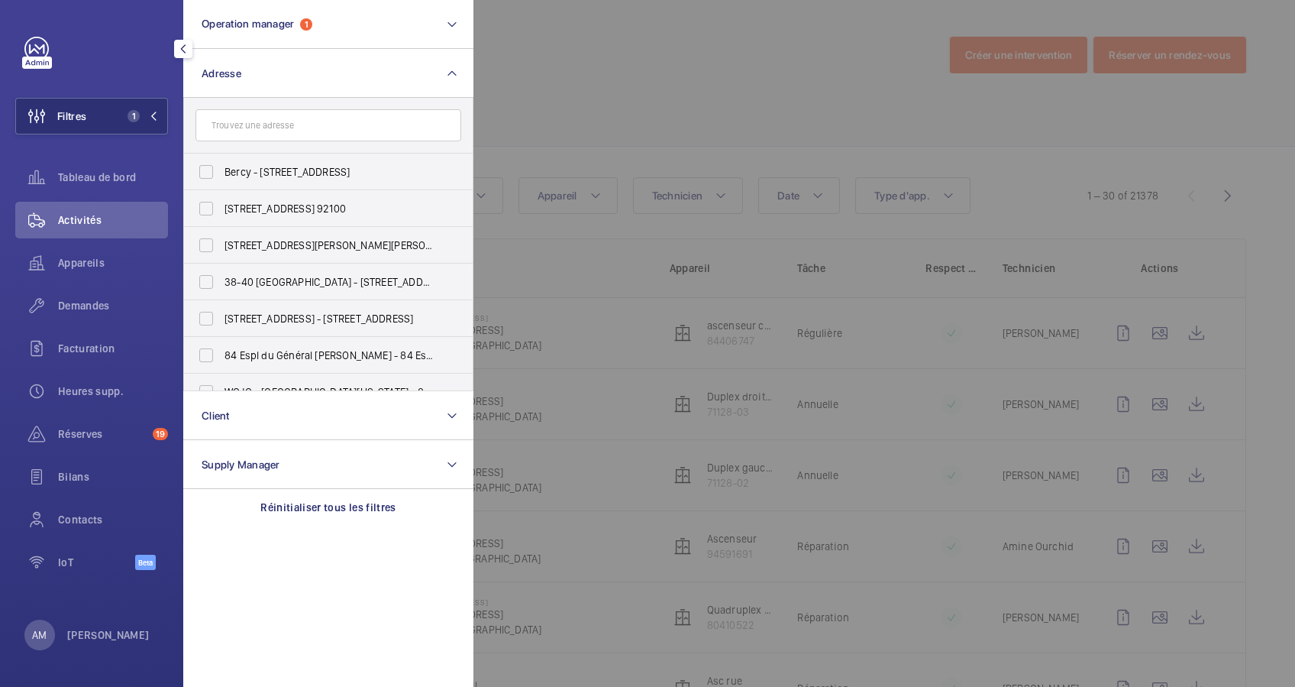
drag, startPoint x: 525, startPoint y: 140, endPoint x: 541, endPoint y: 129, distance: 18.6
click at [538, 131] on div at bounding box center [1120, 343] width 1295 height 687
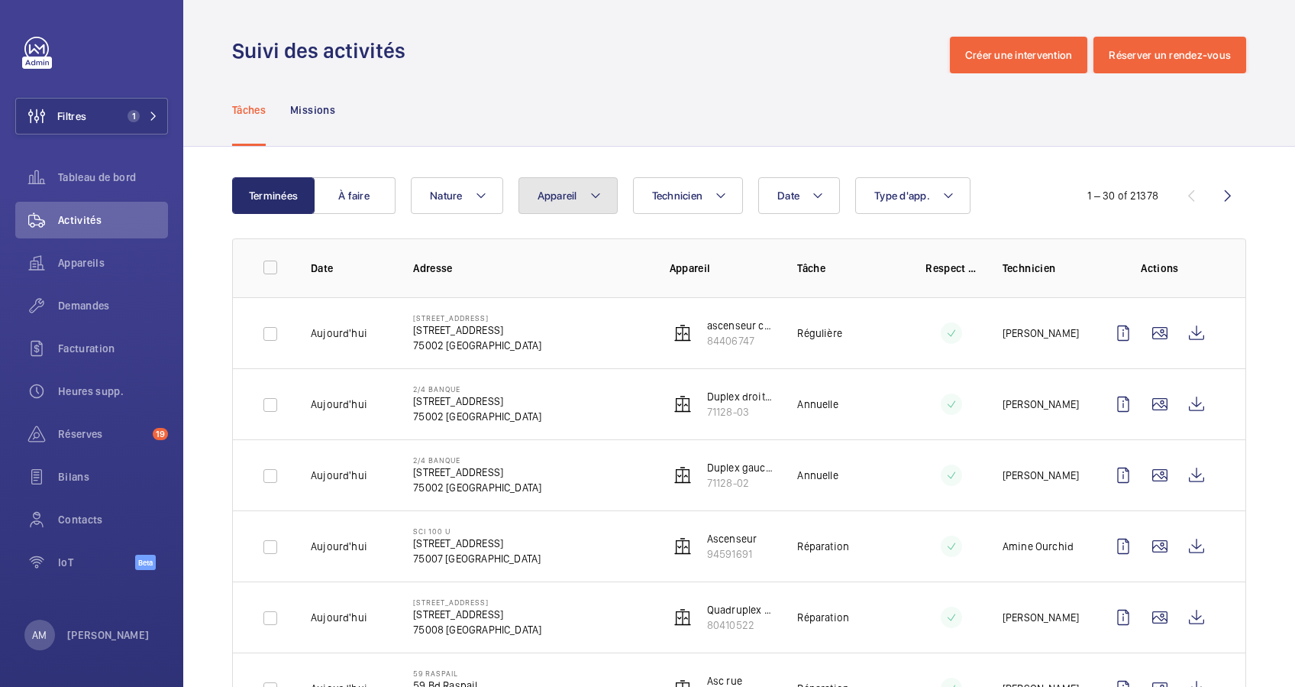
click at [594, 195] on mat-icon at bounding box center [596, 195] width 12 height 18
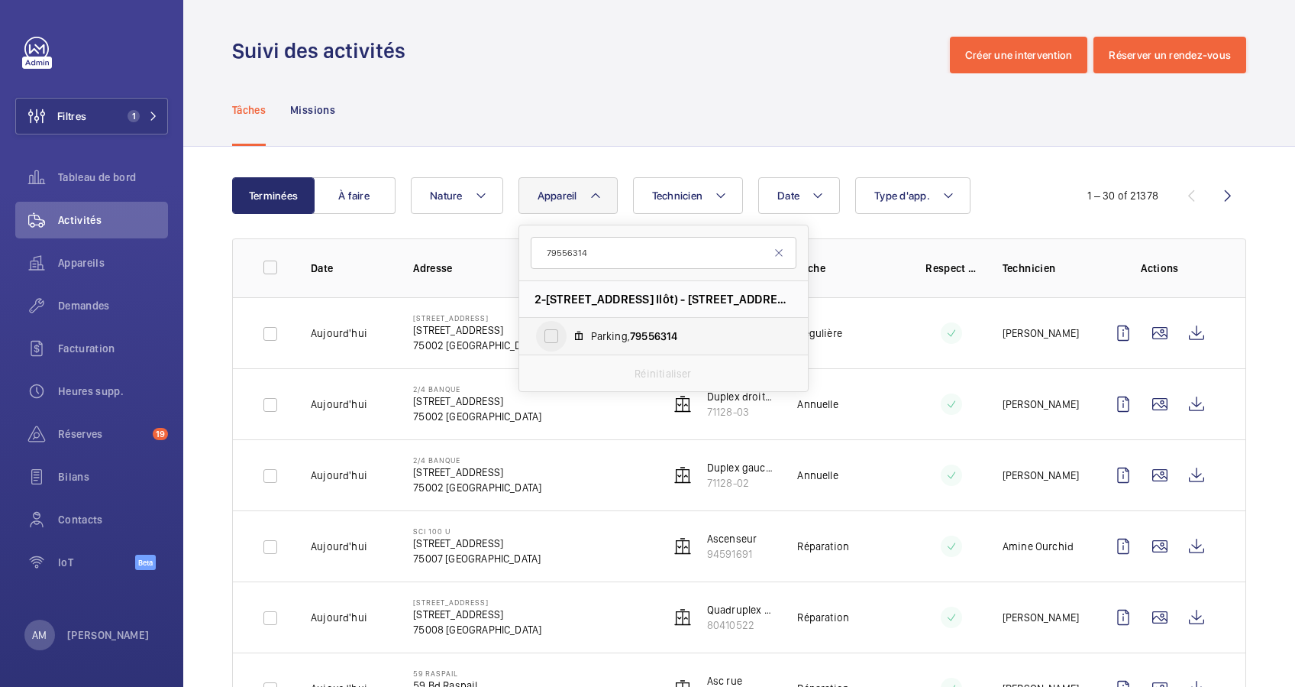
type input "79556314"
click at [547, 333] on input "Parking, 79556314" at bounding box center [551, 336] width 31 height 31
checkbox input "true"
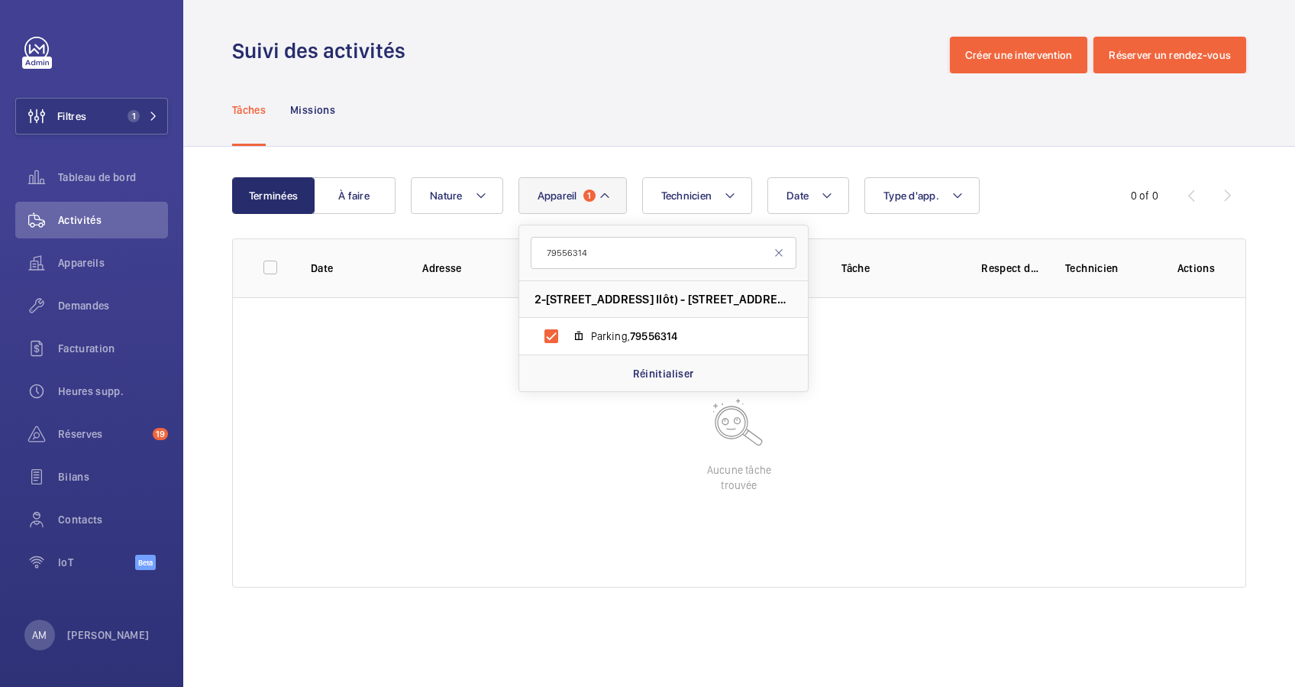
click at [702, 134] on div "Tâches Missions" at bounding box center [739, 109] width 1014 height 73
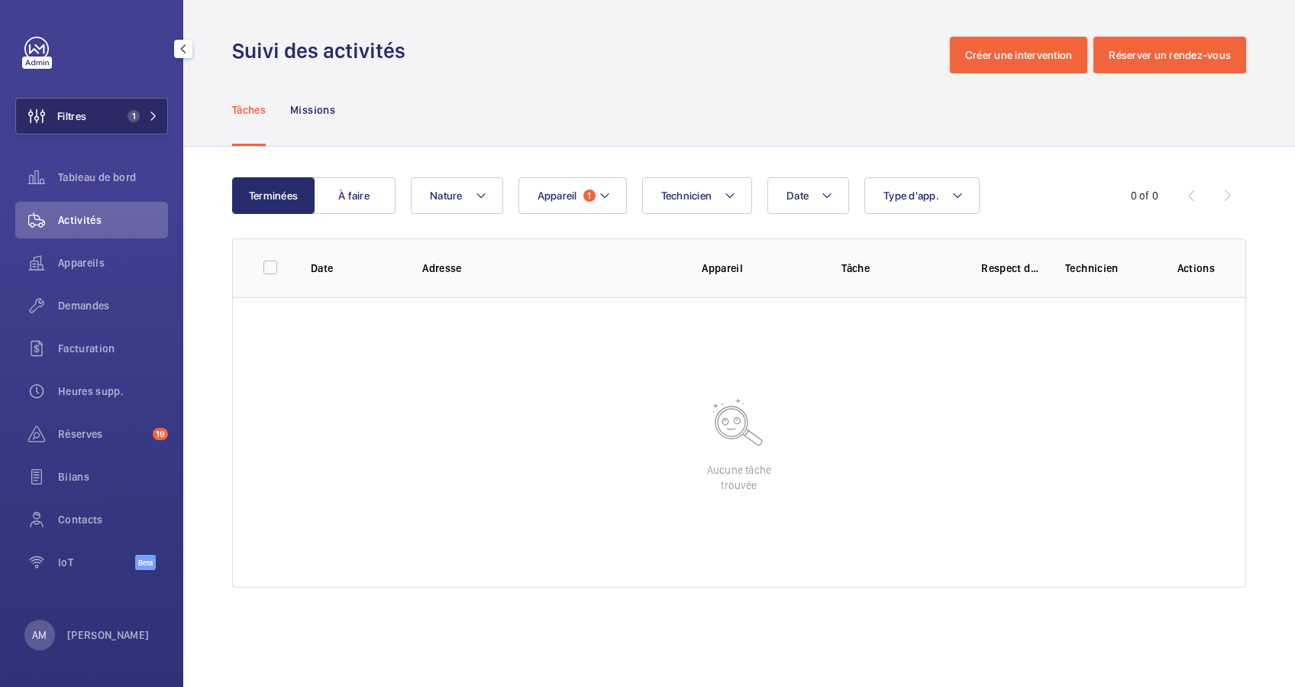
click at [111, 108] on button "Filtres 1" at bounding box center [91, 116] width 153 height 37
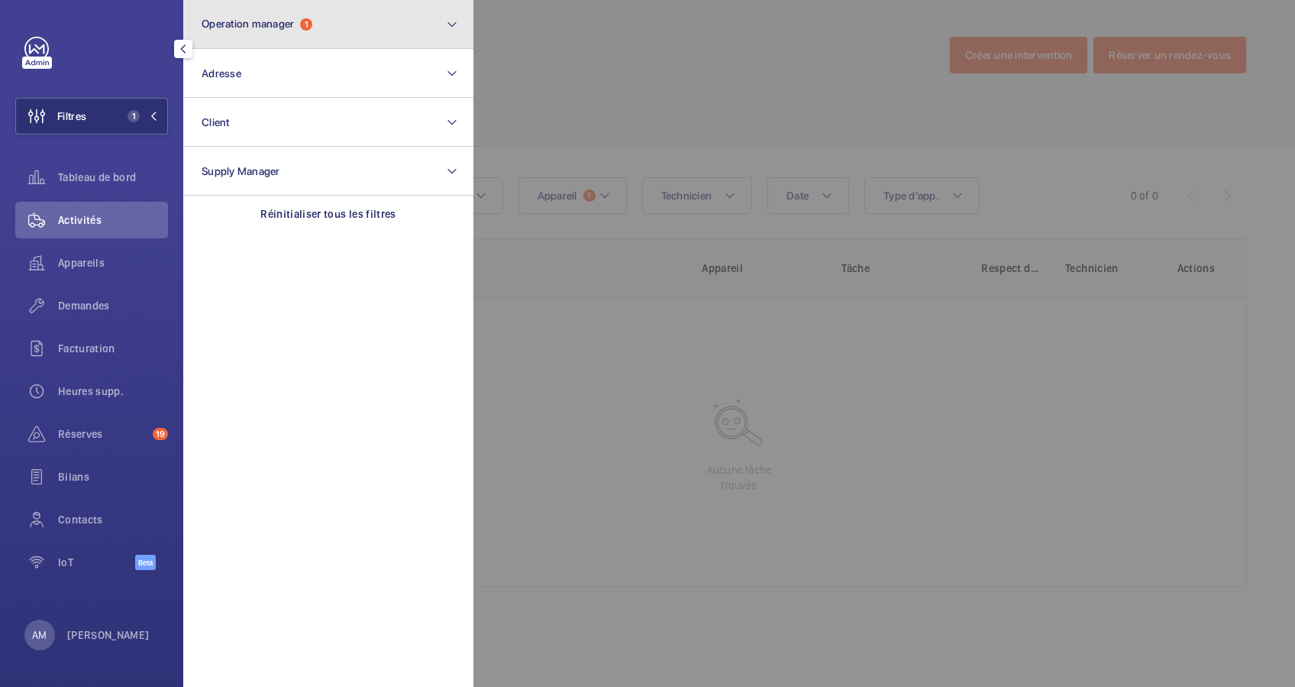
click at [397, 31] on button "Operation manager 1" at bounding box center [328, 24] width 290 height 49
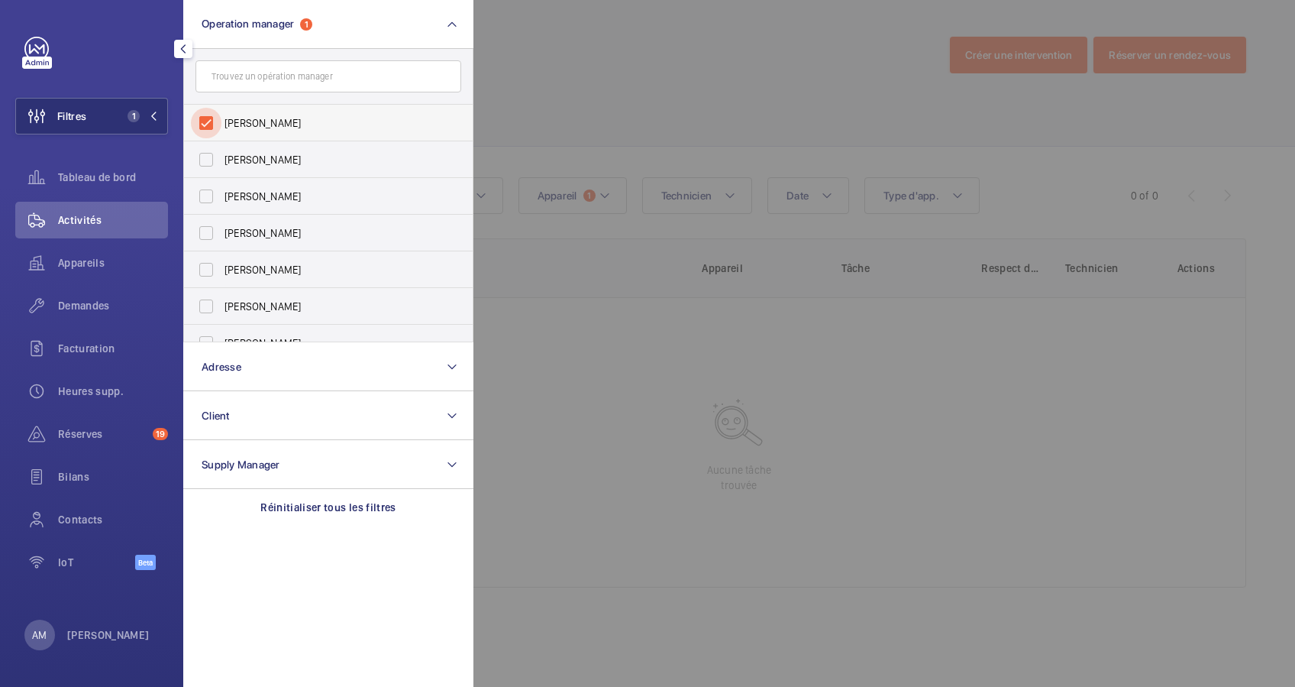
click at [212, 117] on input "[PERSON_NAME]" at bounding box center [206, 123] width 31 height 31
checkbox input "false"
click at [605, 91] on div at bounding box center [1120, 343] width 1295 height 687
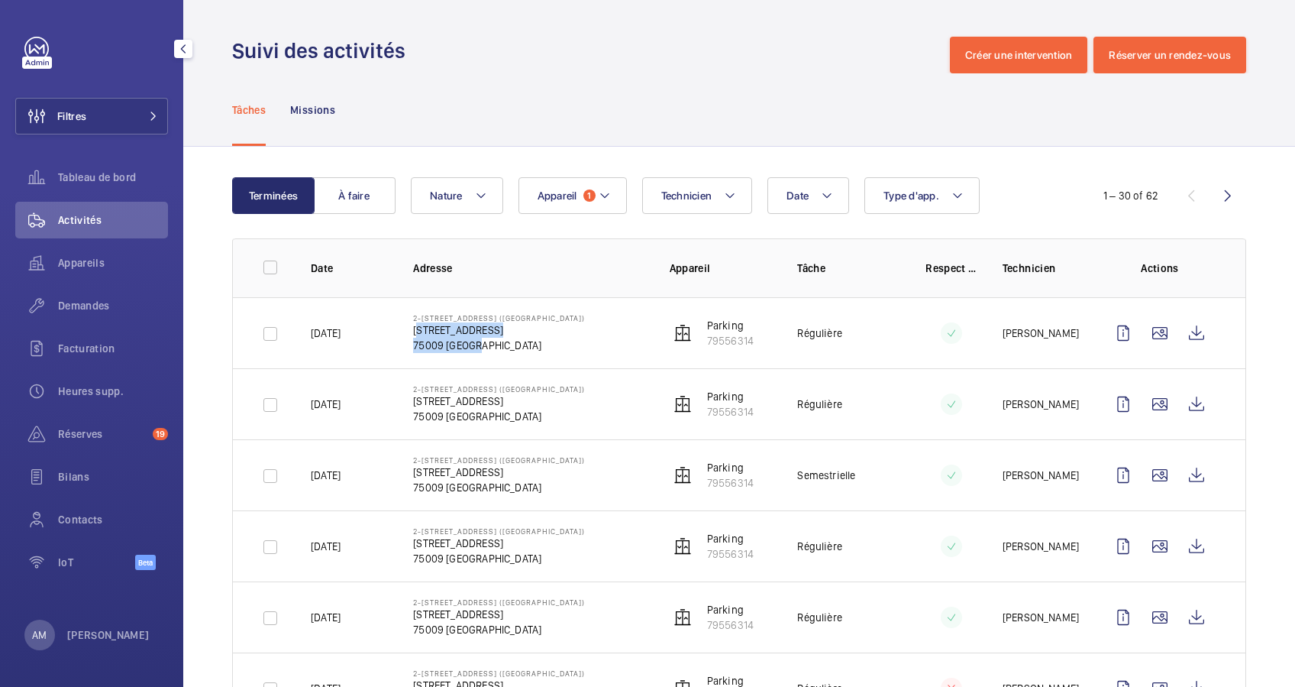
drag, startPoint x: 405, startPoint y: 327, endPoint x: 470, endPoint y: 343, distance: 66.9
click at [470, 343] on td "2-[STREET_ADDRESS] Ilôt) [STREET_ADDRESS]" at bounding box center [517, 332] width 256 height 71
drag, startPoint x: 470, startPoint y: 343, endPoint x: 451, endPoint y: 343, distance: 18.3
copy div "[STREET_ADDRESS]"
drag, startPoint x: 128, startPoint y: 118, endPoint x: 173, endPoint y: 102, distance: 48.1
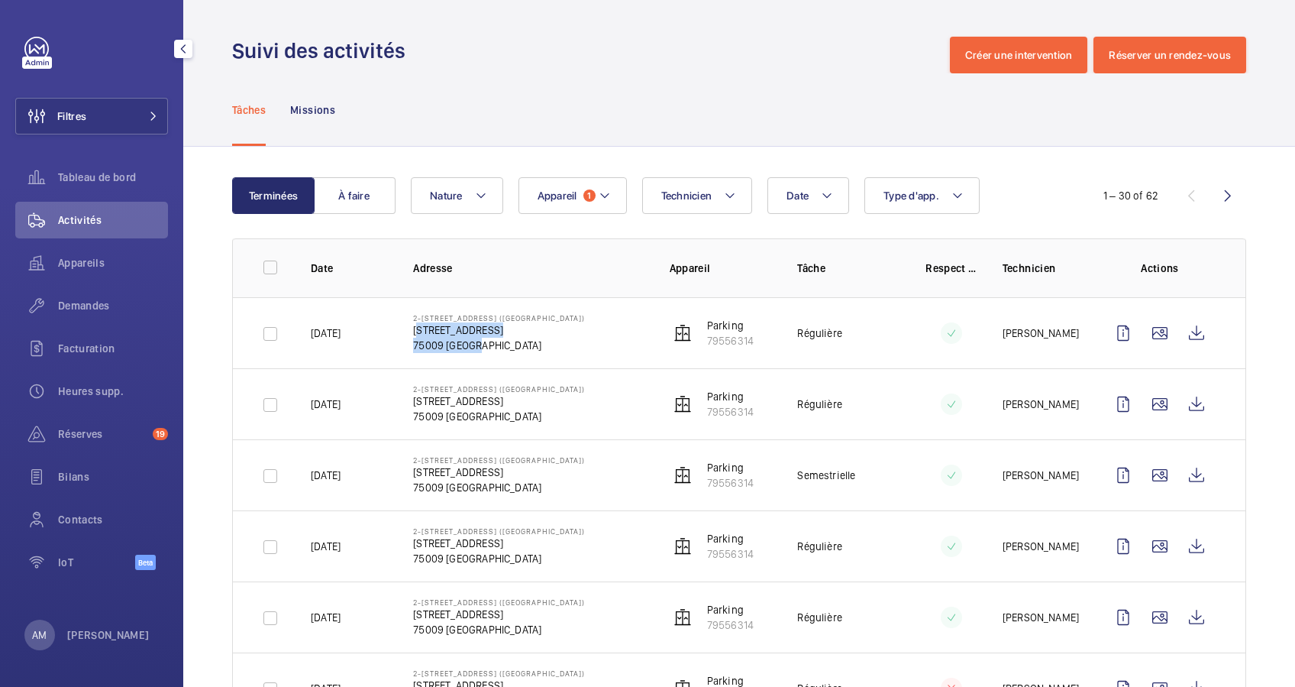
click at [135, 115] on button "Filtres" at bounding box center [91, 116] width 153 height 37
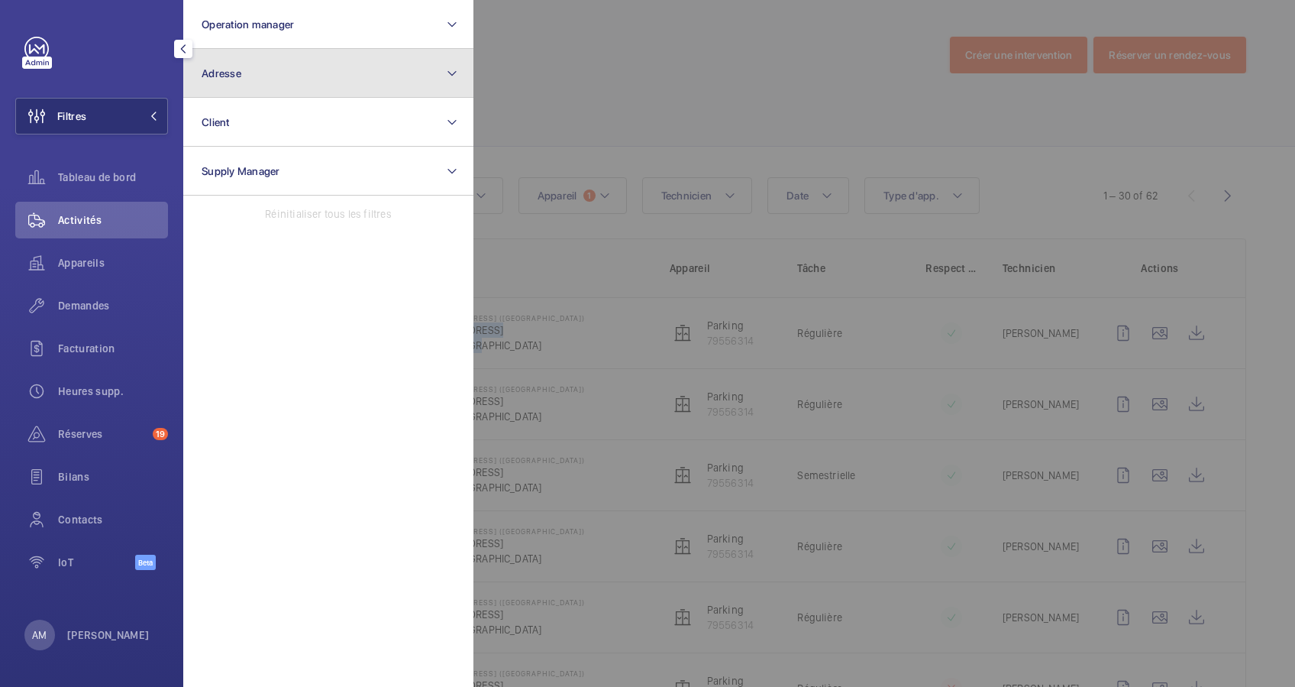
click at [240, 80] on button "Adresse" at bounding box center [328, 73] width 290 height 49
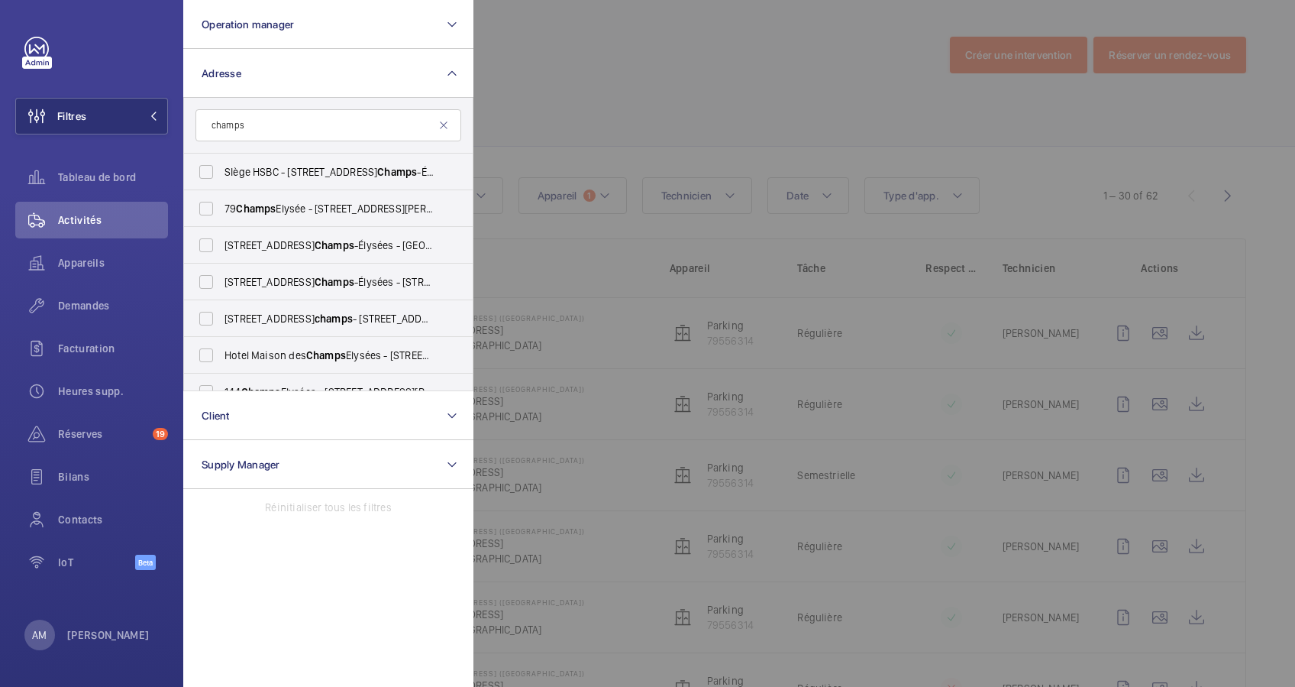
type input "champs"
drag, startPoint x: 201, startPoint y: 278, endPoint x: 623, endPoint y: 102, distance: 457.7
click at [205, 276] on input "[STREET_ADDRESS][GEOGRAPHIC_DATA][STREET_ADDRESS]" at bounding box center [206, 282] width 31 height 31
checkbox input "true"
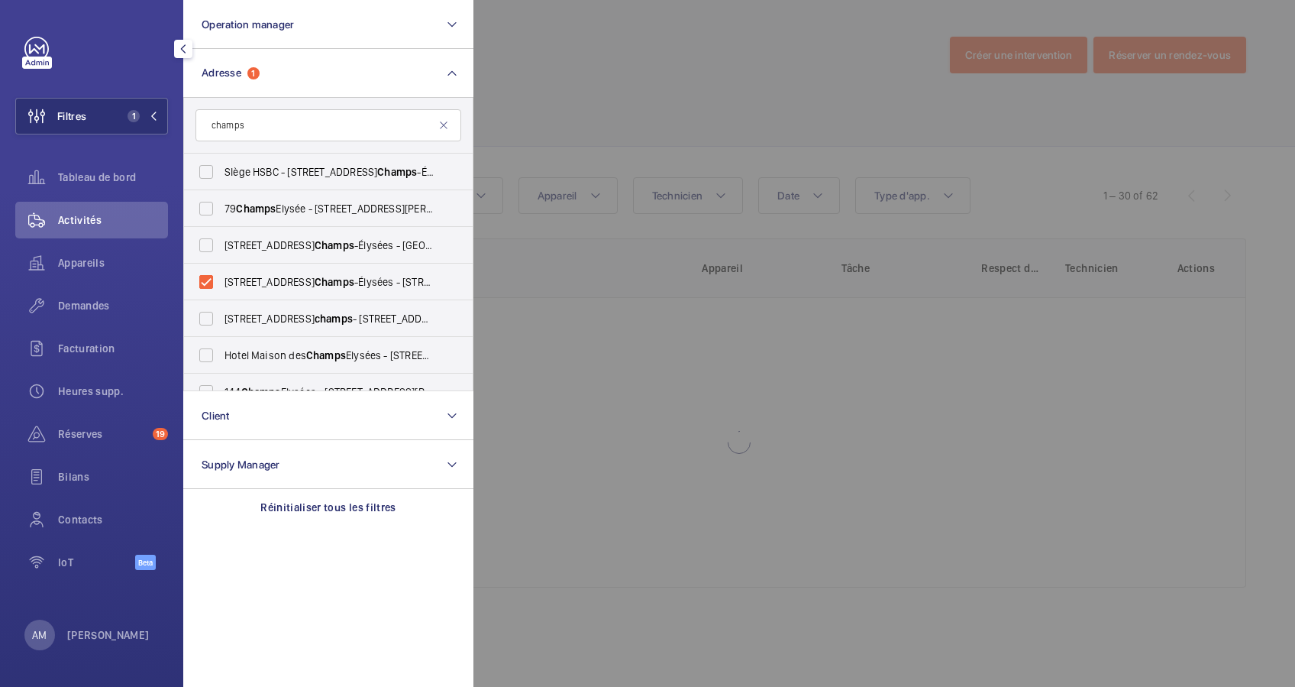
click at [739, 63] on div at bounding box center [1120, 343] width 1295 height 687
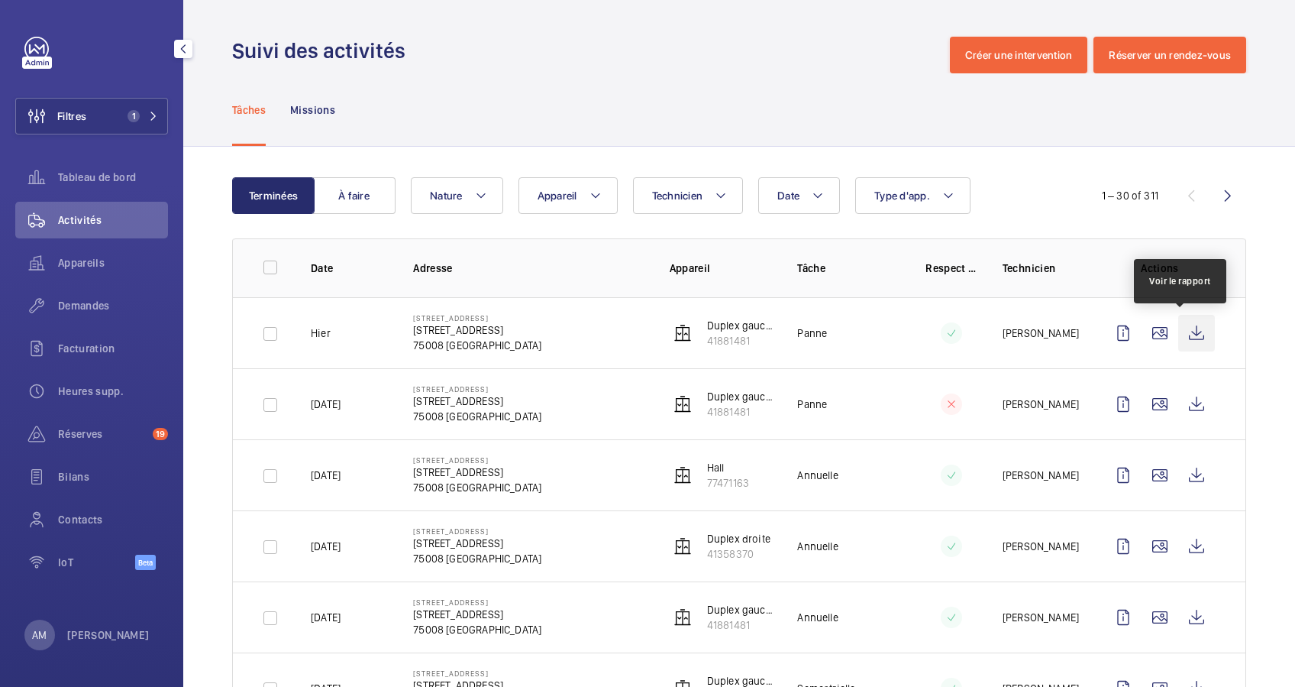
click at [1178, 333] on wm-front-icon-button at bounding box center [1196, 333] width 37 height 37
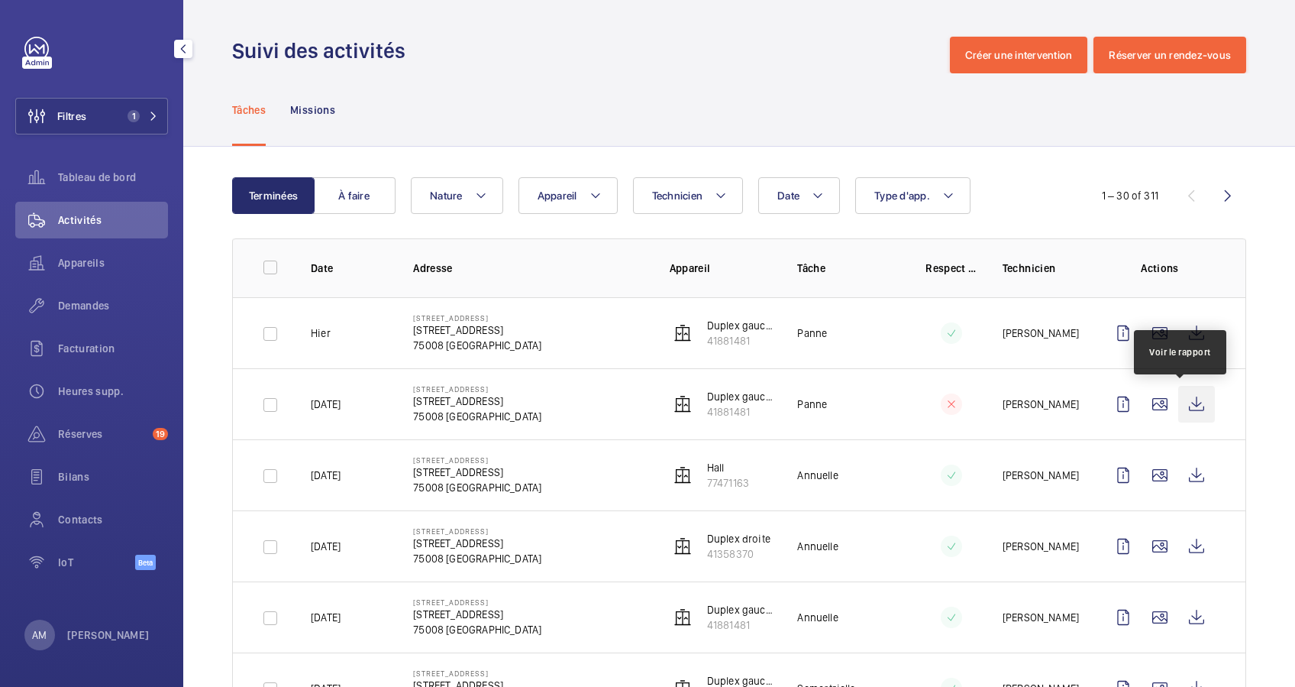
click at [1187, 398] on wm-front-icon-button at bounding box center [1196, 404] width 37 height 37
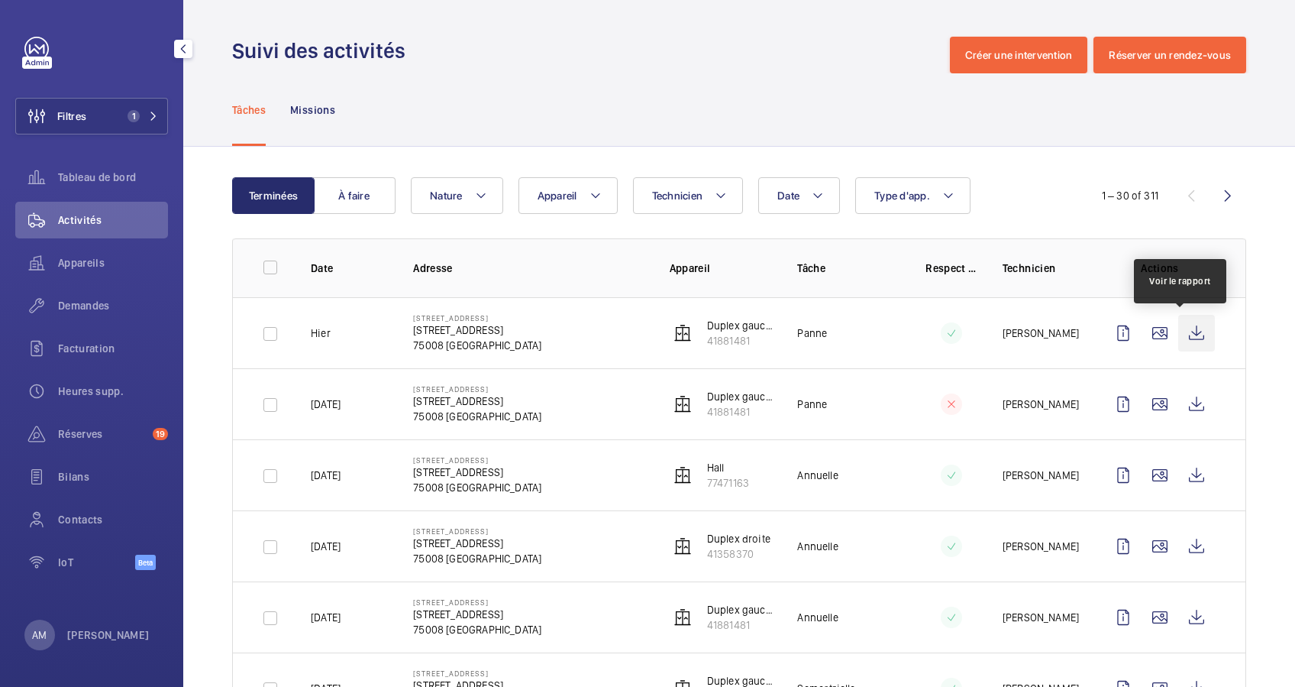
click at [1191, 325] on wm-front-icon-button at bounding box center [1196, 333] width 37 height 37
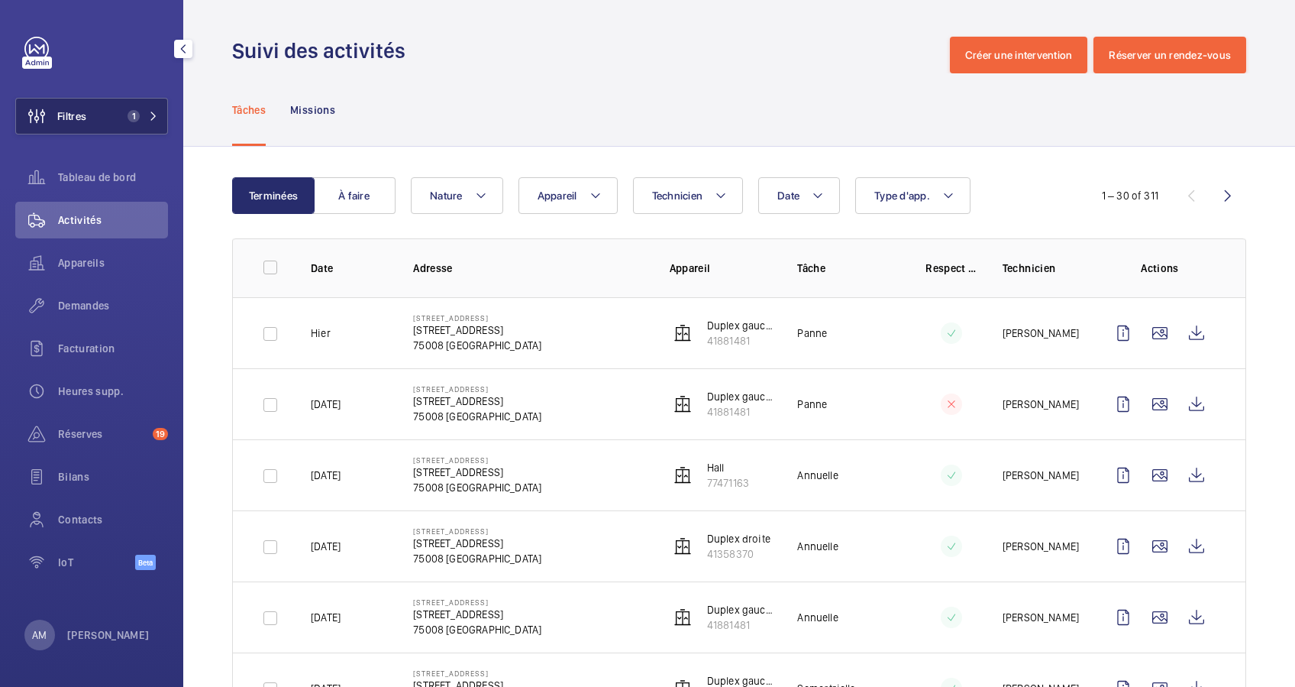
click at [151, 108] on button "Filtres 1" at bounding box center [91, 116] width 153 height 37
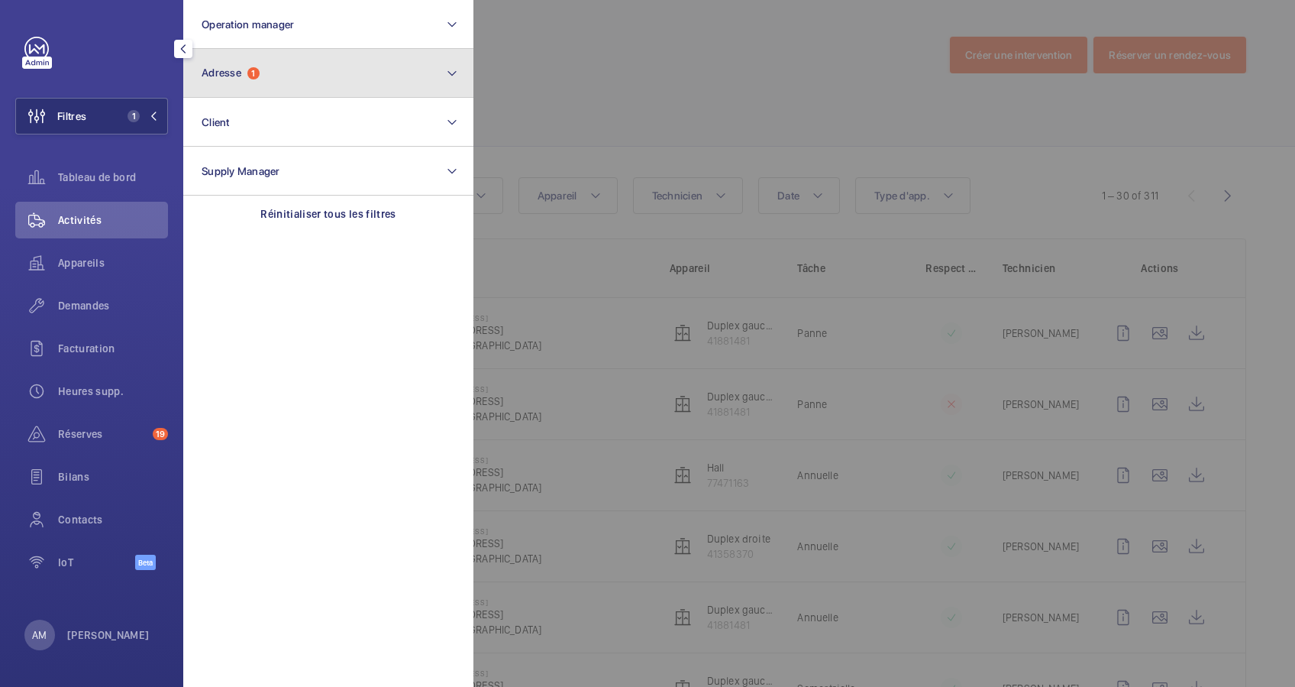
click at [434, 71] on button "Adresse 1" at bounding box center [328, 73] width 290 height 49
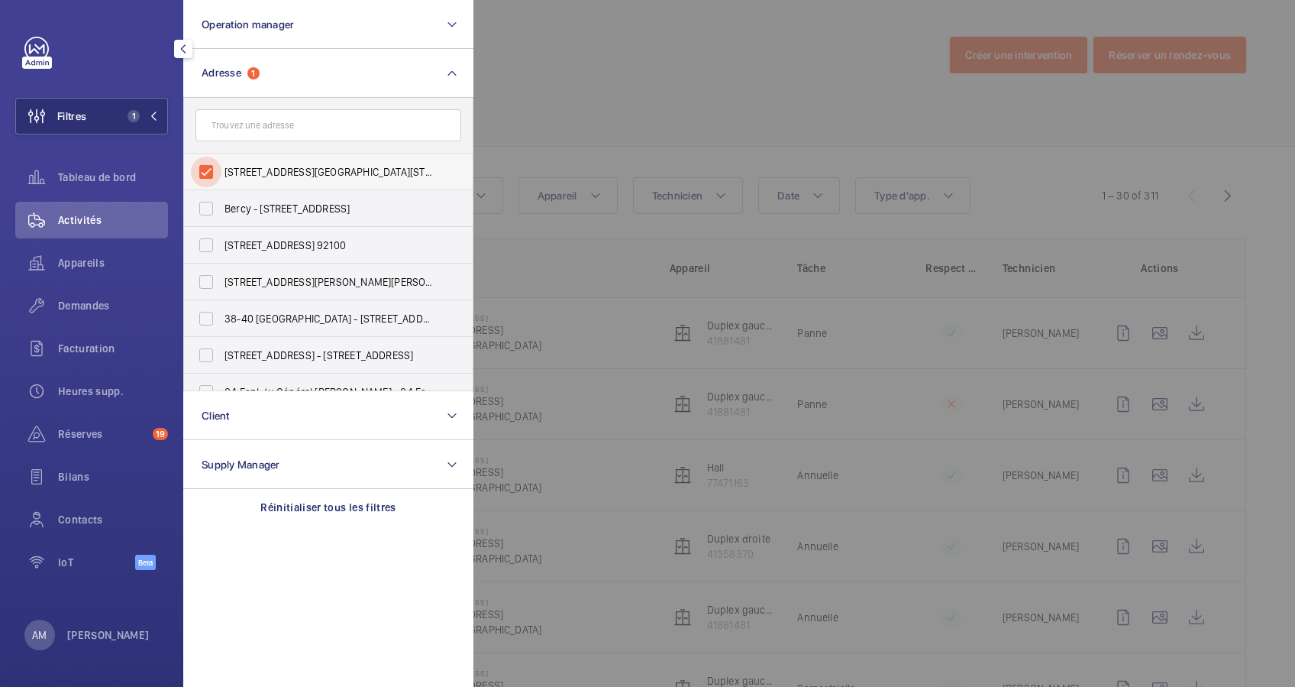
click at [207, 166] on input "[STREET_ADDRESS][GEOGRAPHIC_DATA][STREET_ADDRESS]" at bounding box center [206, 172] width 31 height 31
checkbox input "false"
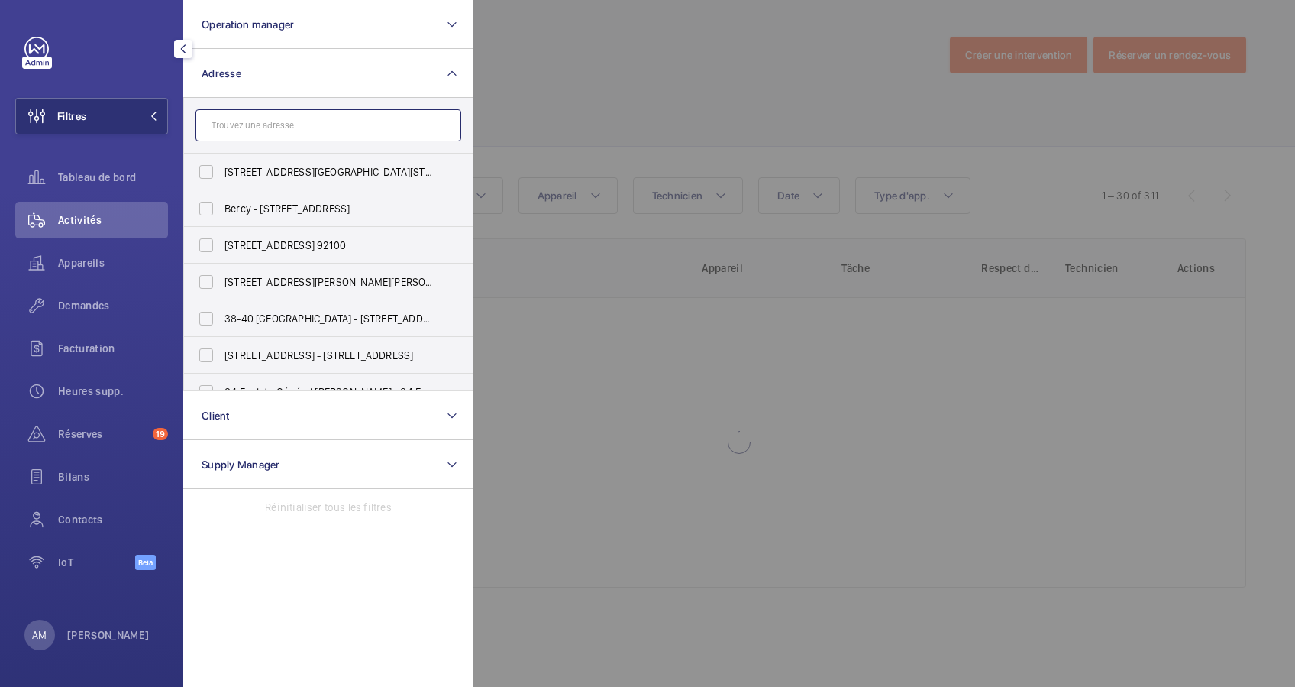
click at [297, 121] on input "text" at bounding box center [328, 125] width 266 height 32
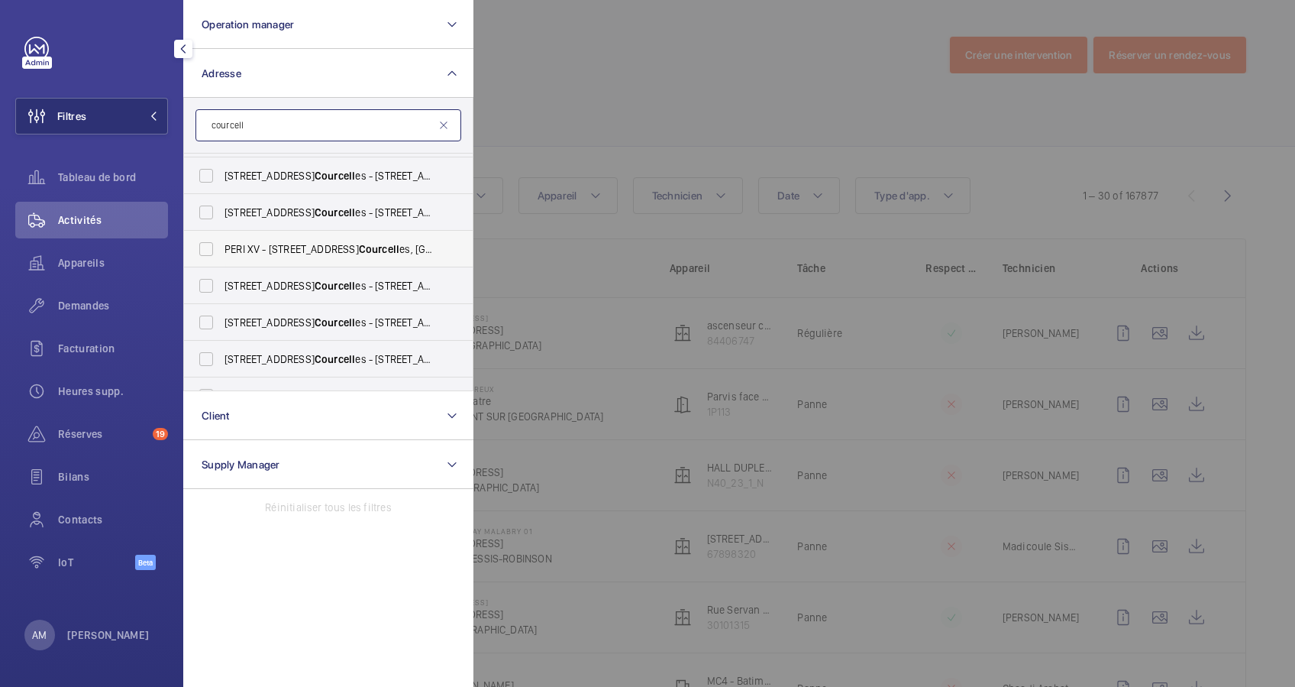
scroll to position [102, 0]
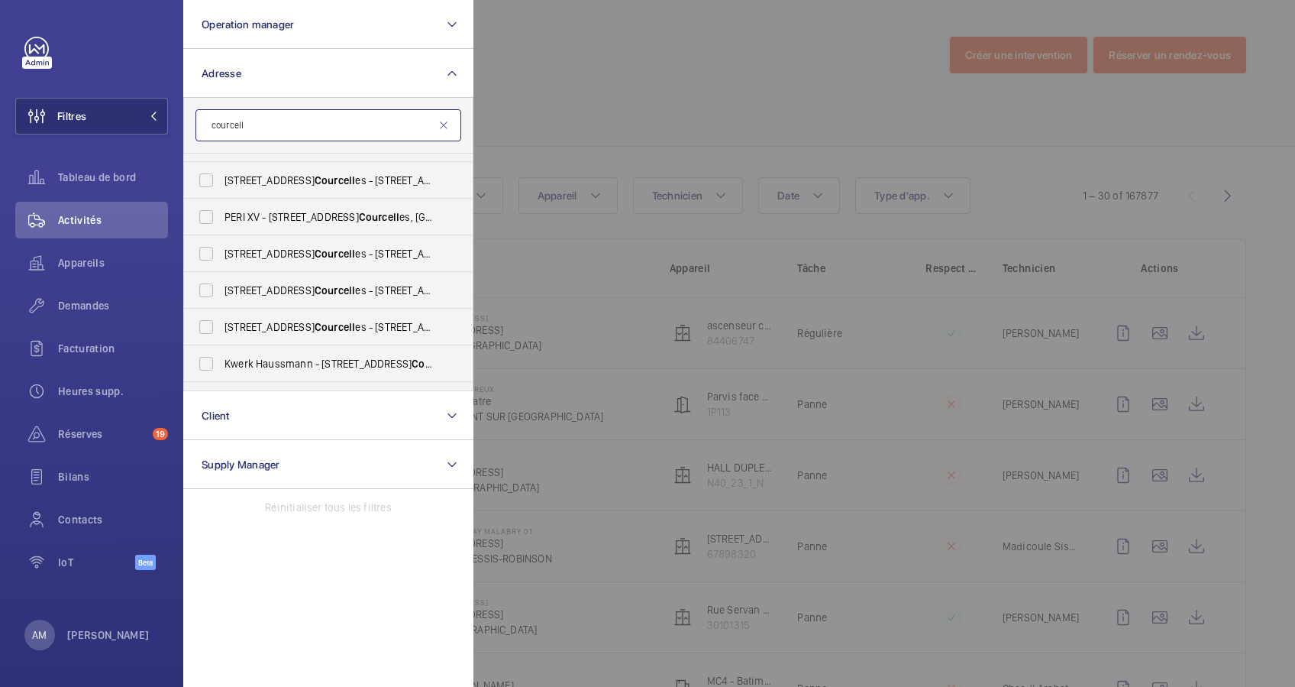
type input "courcell"
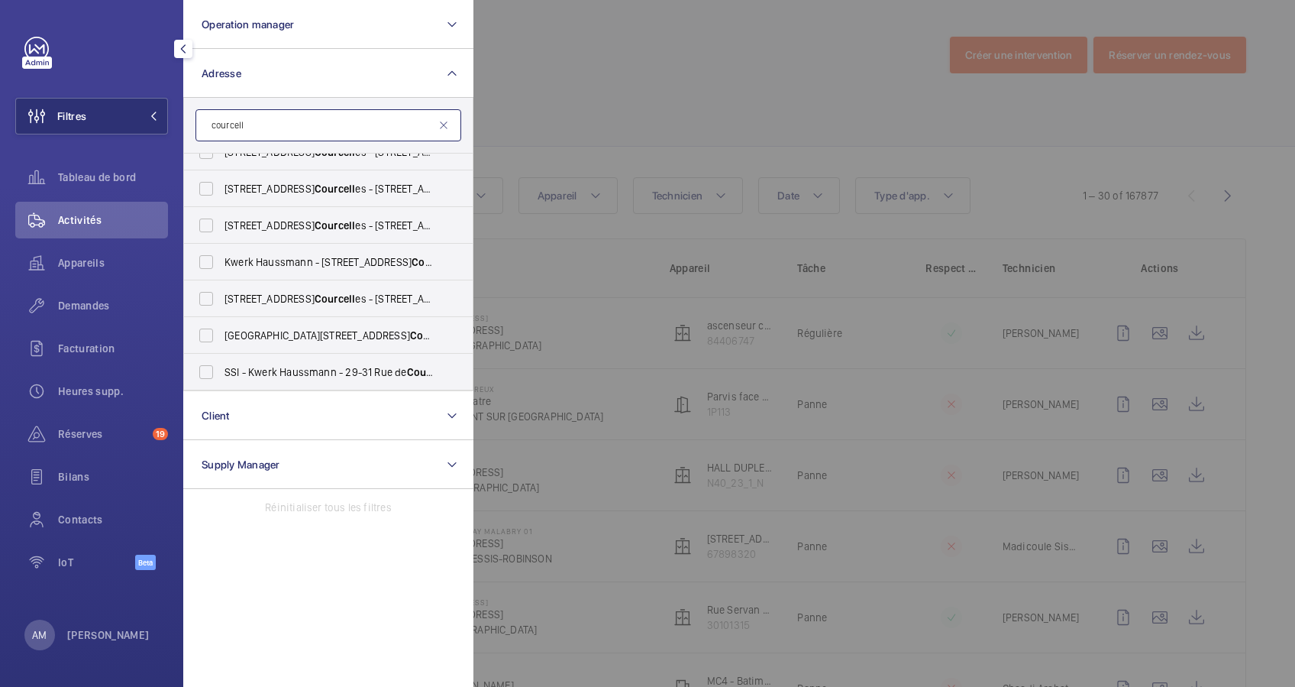
scroll to position [305, 0]
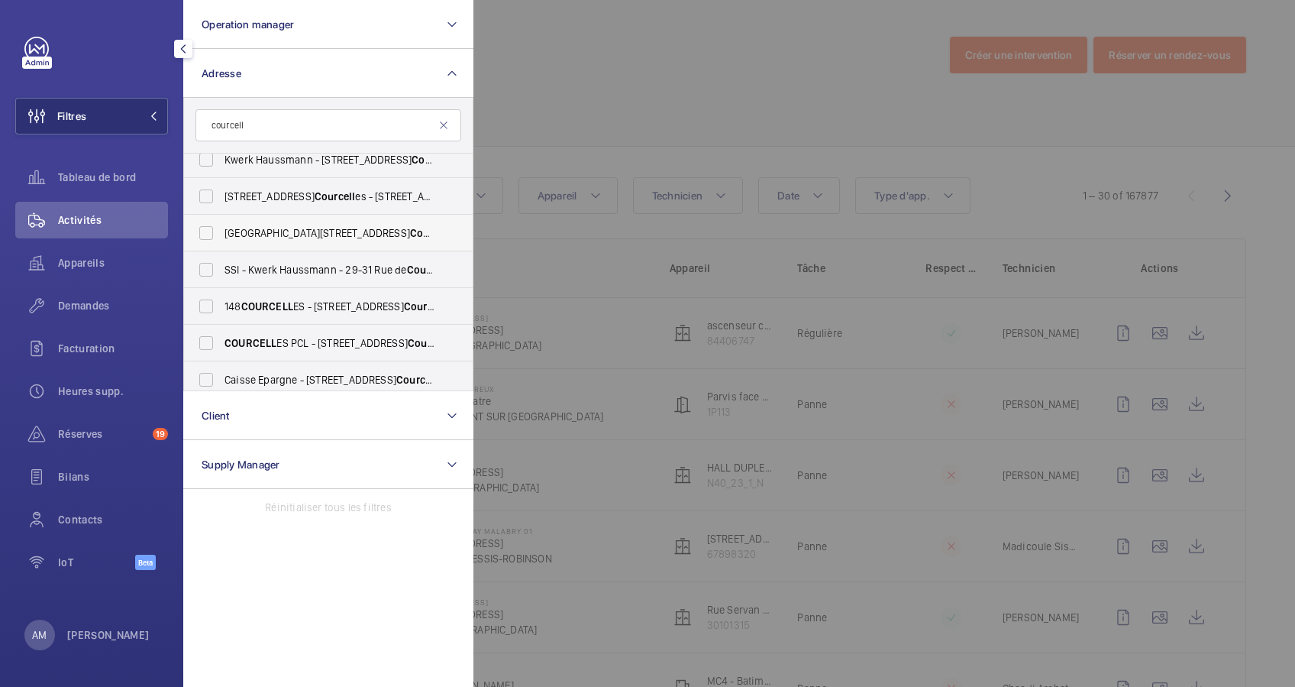
click at [238, 220] on label "[GEOGRAPHIC_DATA][STREET_ADDRESS]" at bounding box center [317, 233] width 266 height 37
click at [221, 220] on input "[GEOGRAPHIC_DATA][STREET_ADDRESS]" at bounding box center [206, 233] width 31 height 31
checkbox input "true"
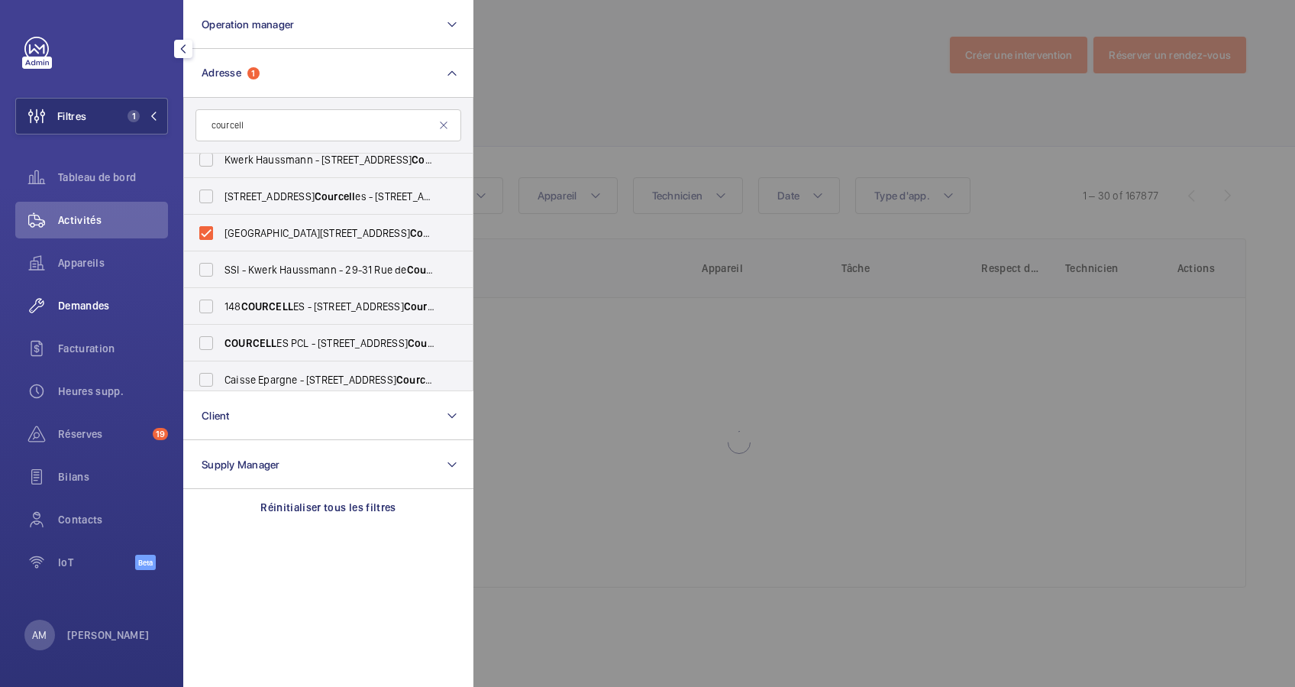
click at [93, 299] on span "Demandes" at bounding box center [113, 305] width 110 height 15
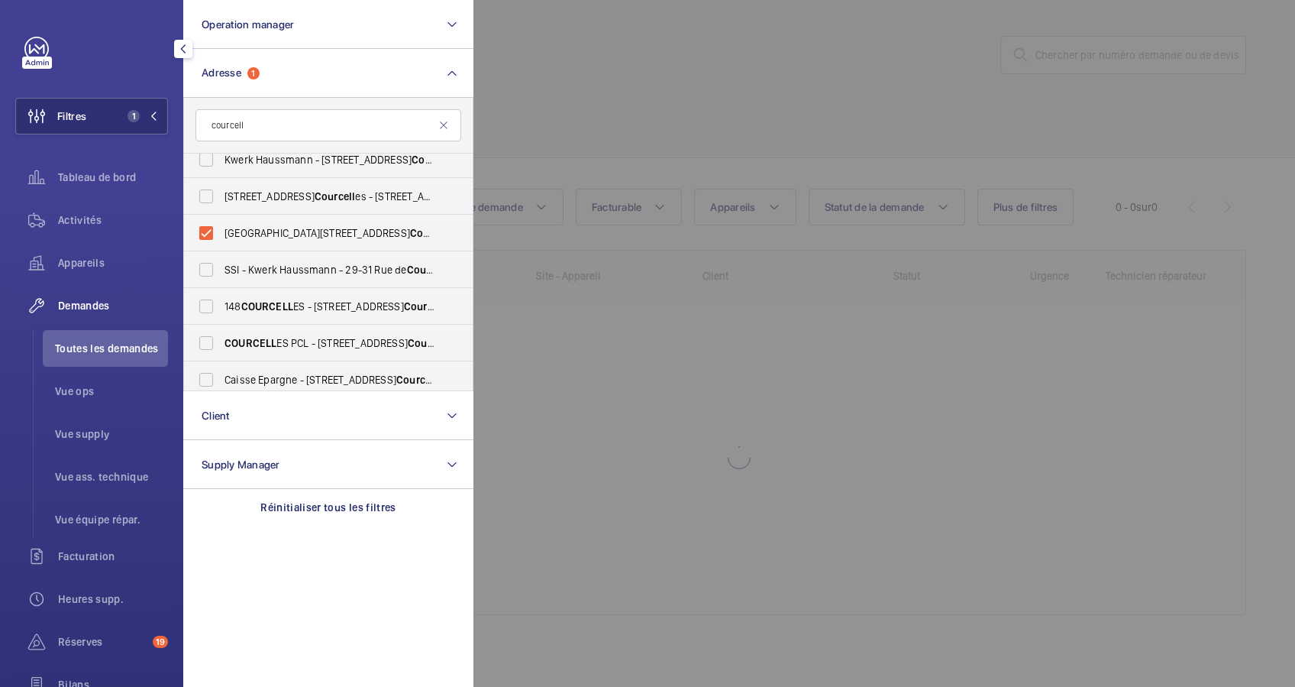
click at [612, 134] on div at bounding box center [1120, 343] width 1295 height 687
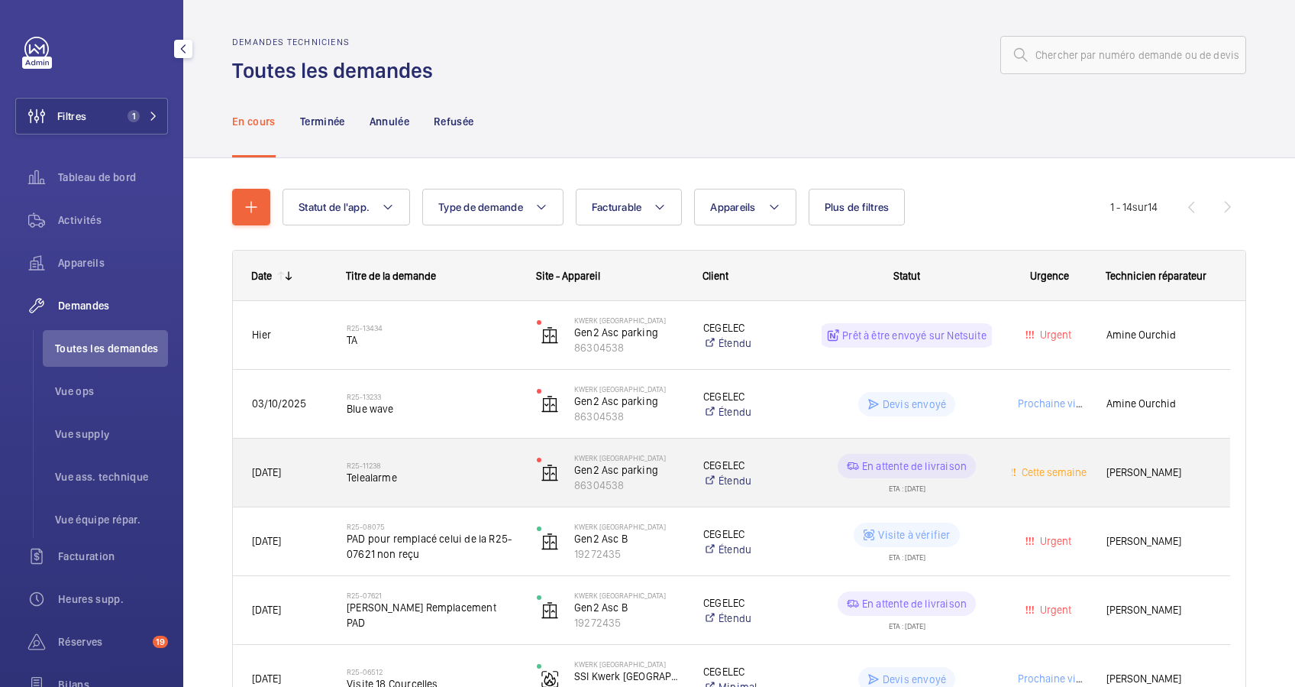
click at [460, 467] on h2 "R25-11238" at bounding box center [432, 464] width 170 height 9
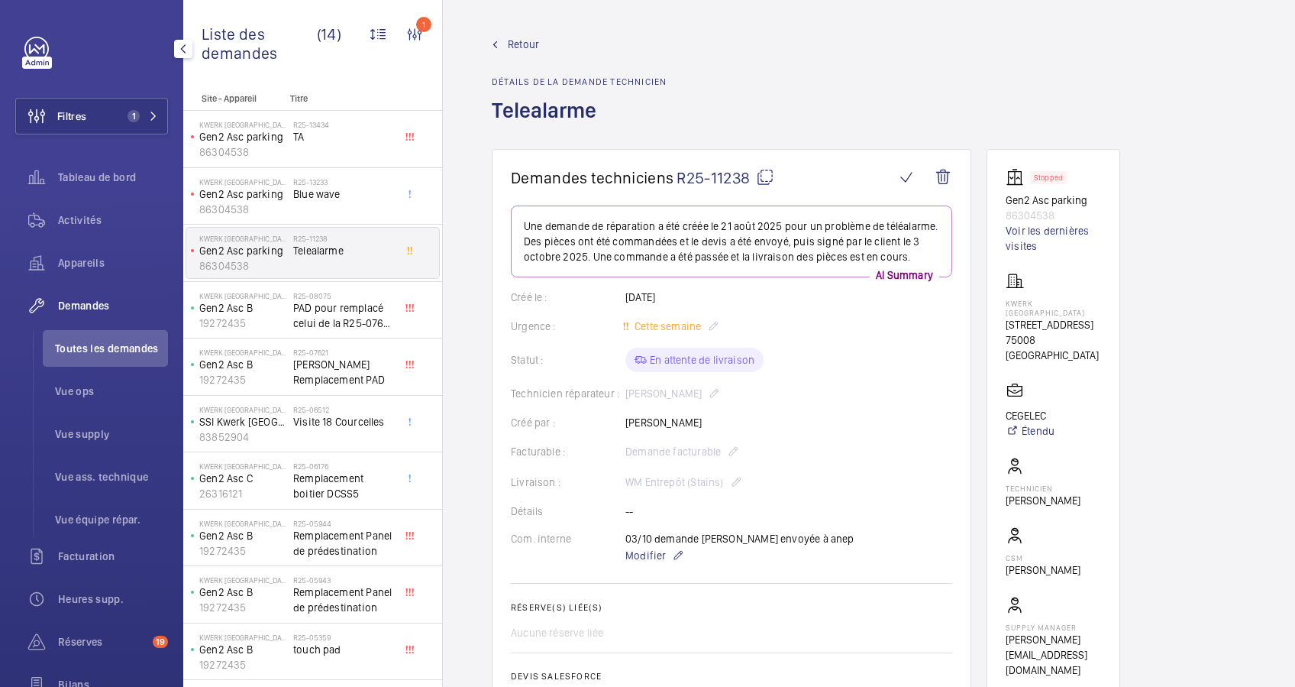
click at [767, 173] on mat-icon at bounding box center [765, 177] width 18 height 18
click at [131, 107] on button "Filtres 1" at bounding box center [91, 116] width 153 height 37
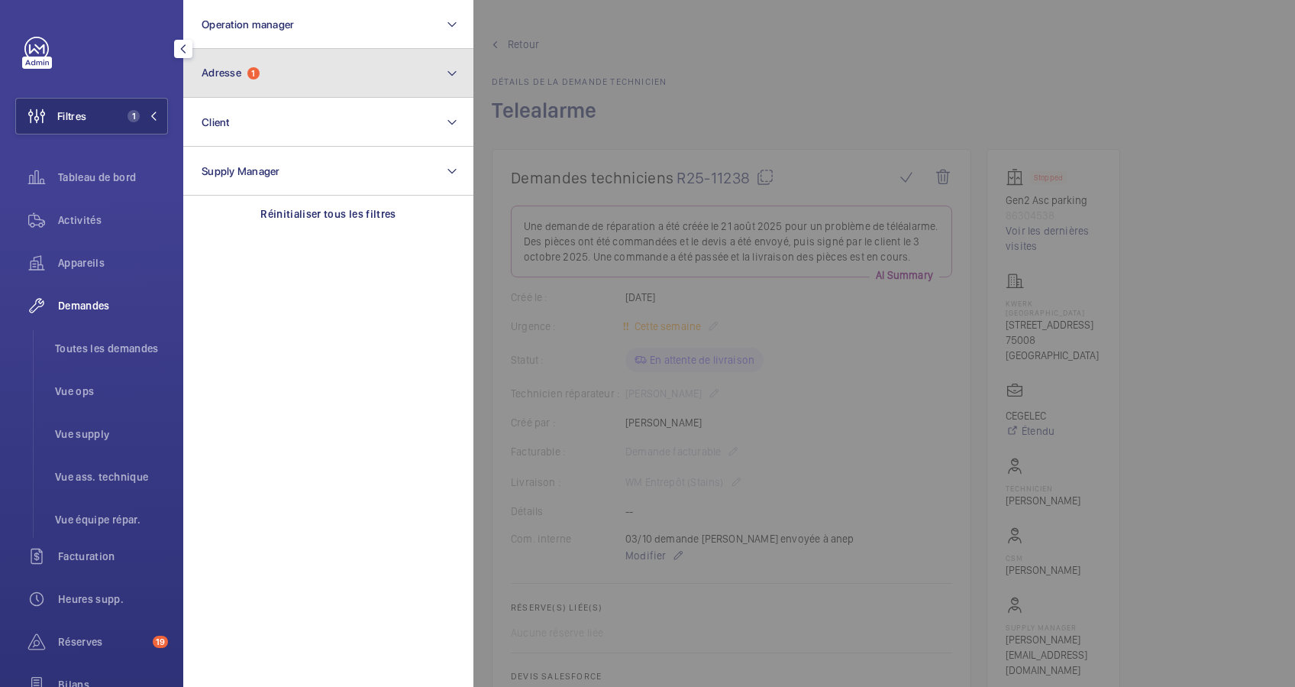
drag, startPoint x: 291, startPoint y: 84, endPoint x: 279, endPoint y: 90, distance: 13.7
click at [288, 85] on button "Adresse 1" at bounding box center [328, 73] width 290 height 49
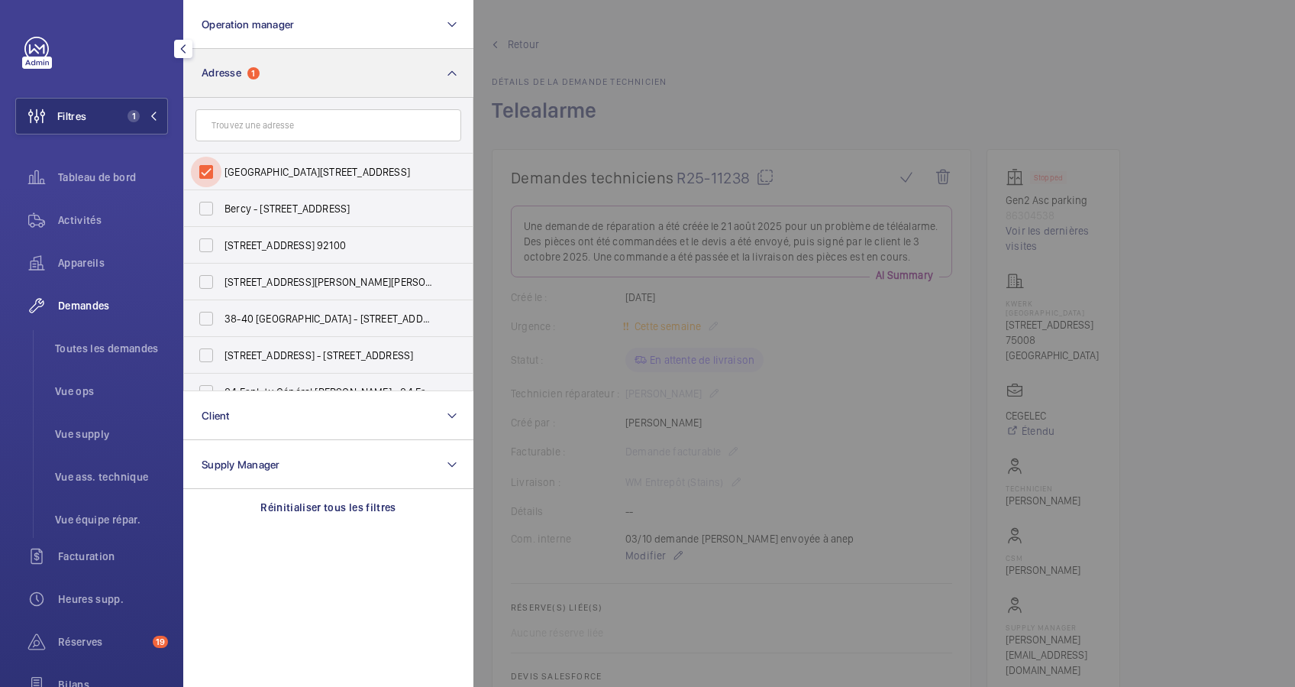
drag, startPoint x: 211, startPoint y: 163, endPoint x: 294, endPoint y: 64, distance: 129.0
click at [212, 160] on input "[GEOGRAPHIC_DATA][STREET_ADDRESS]" at bounding box center [206, 172] width 31 height 31
checkbox input "false"
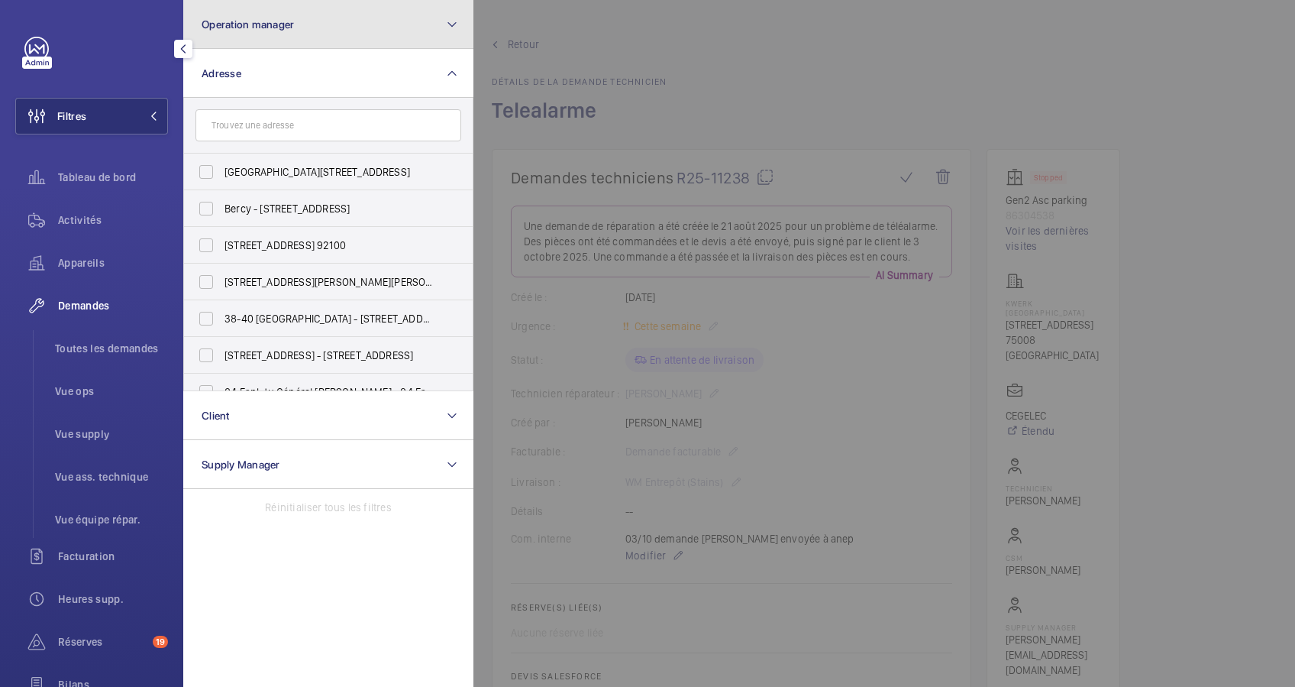
drag, startPoint x: 325, startPoint y: 39, endPoint x: 318, endPoint y: 43, distance: 8.5
click at [323, 40] on button "Operation manager" at bounding box center [328, 24] width 290 height 49
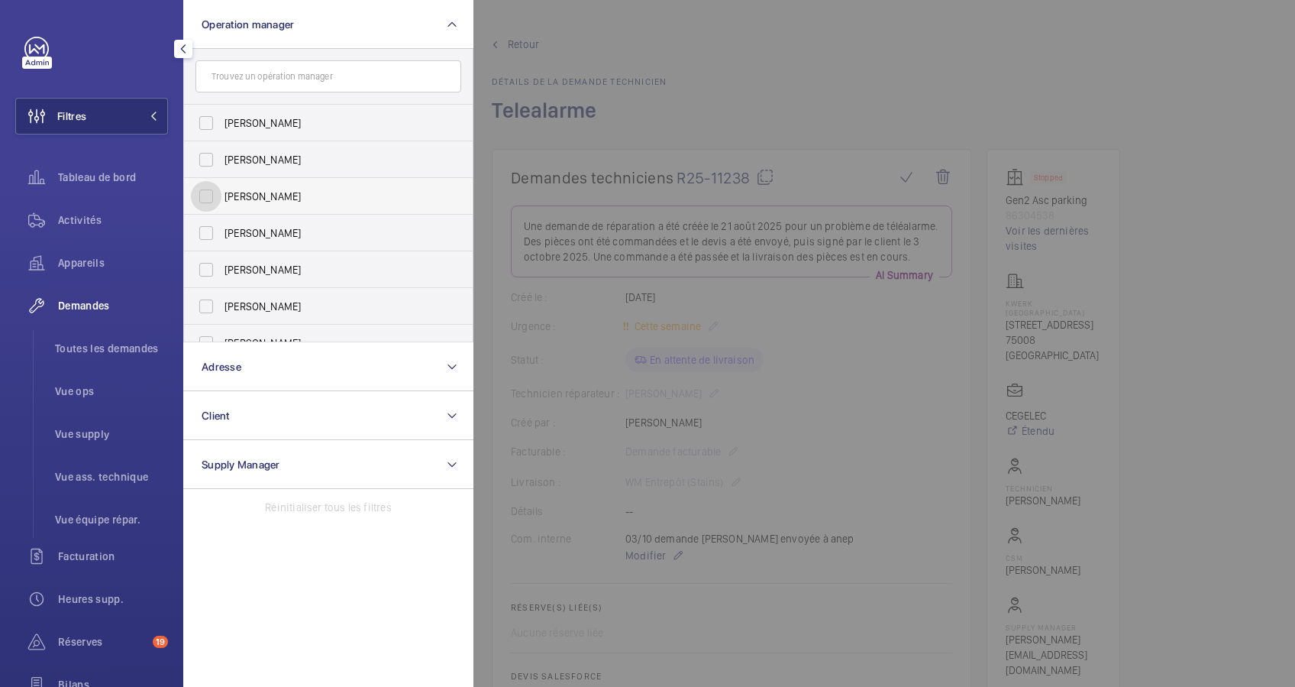
click at [207, 192] on input "[PERSON_NAME]" at bounding box center [206, 196] width 31 height 31
checkbox input "true"
